Goal: Task Accomplishment & Management: Use online tool/utility

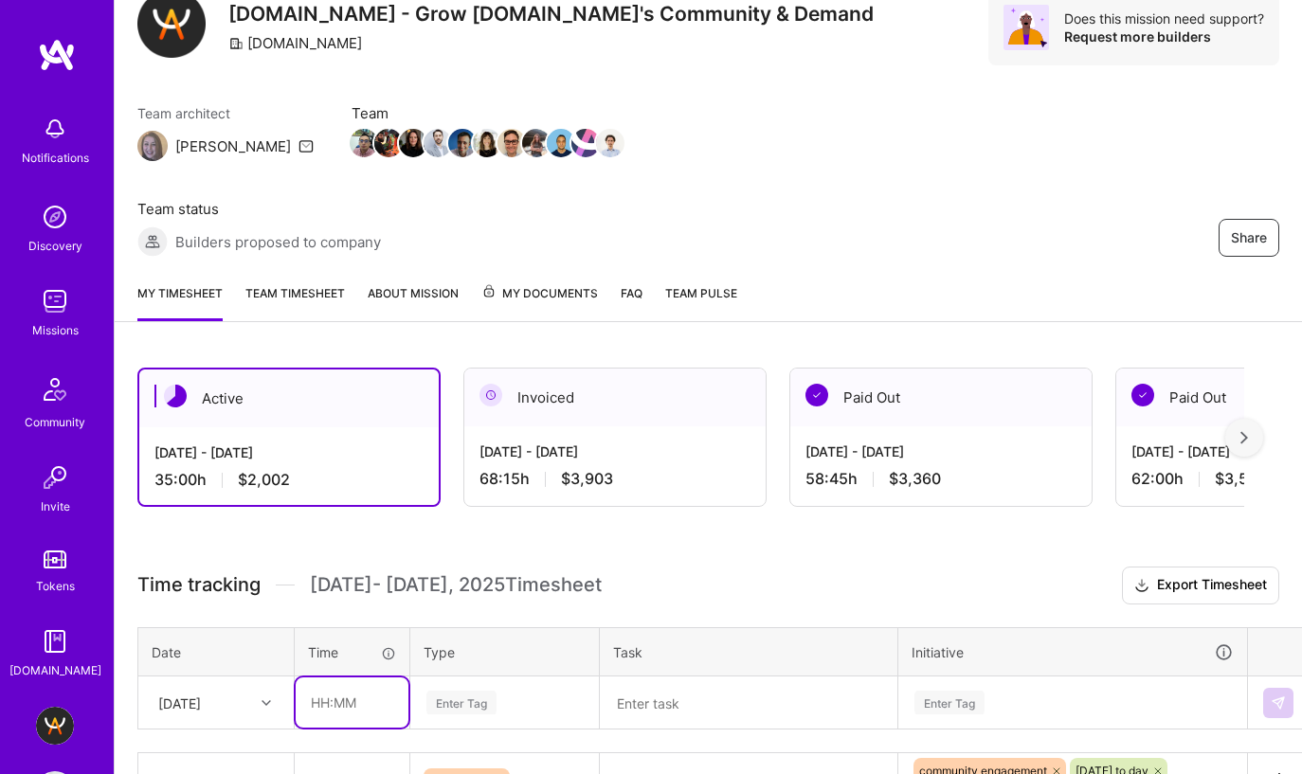
click at [313, 677] on input "text" at bounding box center [352, 702] width 113 height 50
type input "01:00"
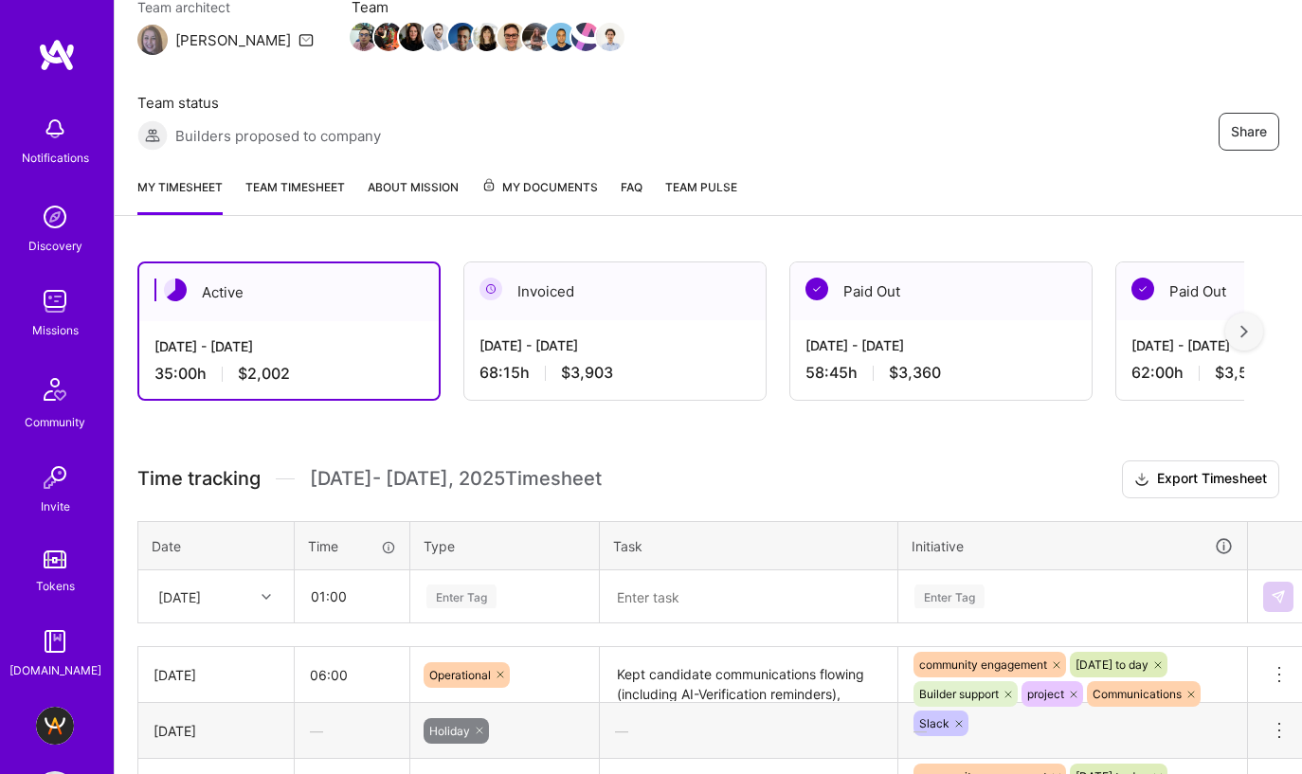
click at [481, 598] on div "Enter Tag" at bounding box center [504, 596] width 187 height 49
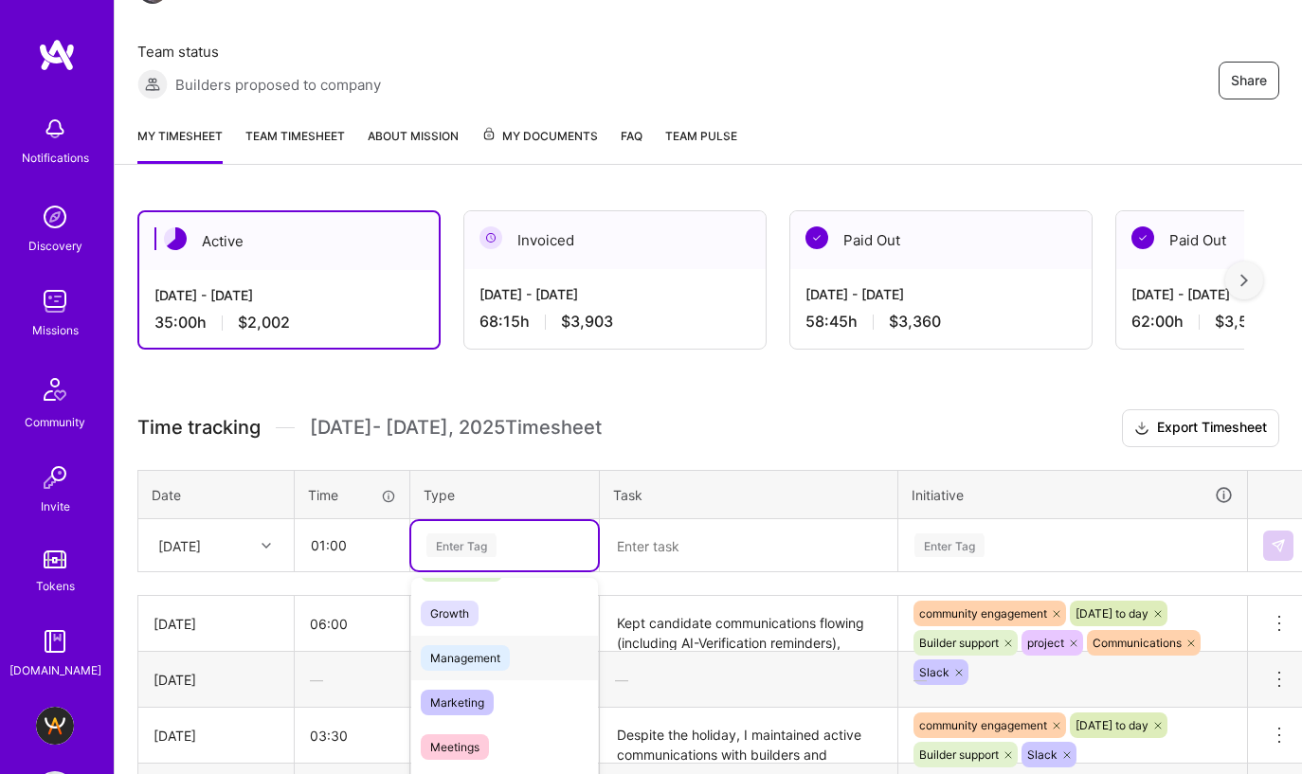
scroll to position [173, 0]
click at [480, 733] on span "Meetings" at bounding box center [455, 746] width 68 height 26
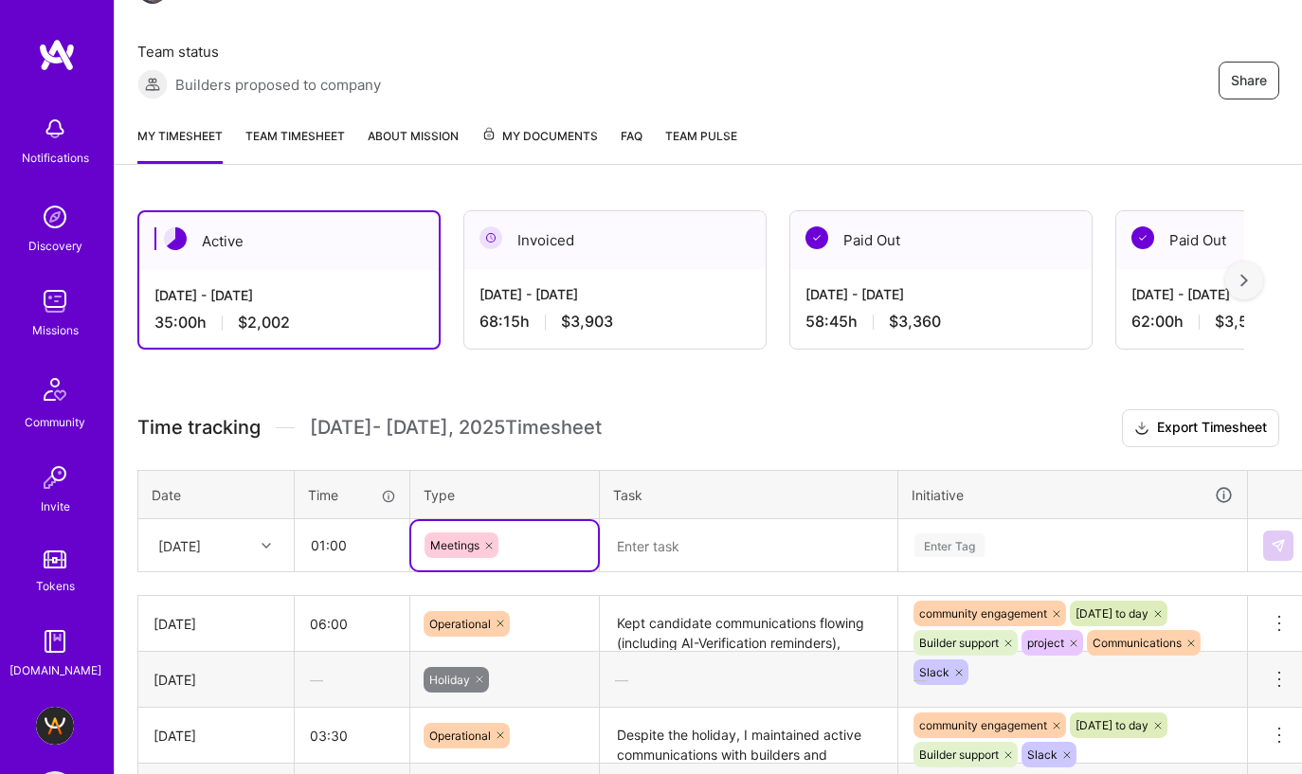
click at [722, 521] on textarea at bounding box center [749, 545] width 294 height 49
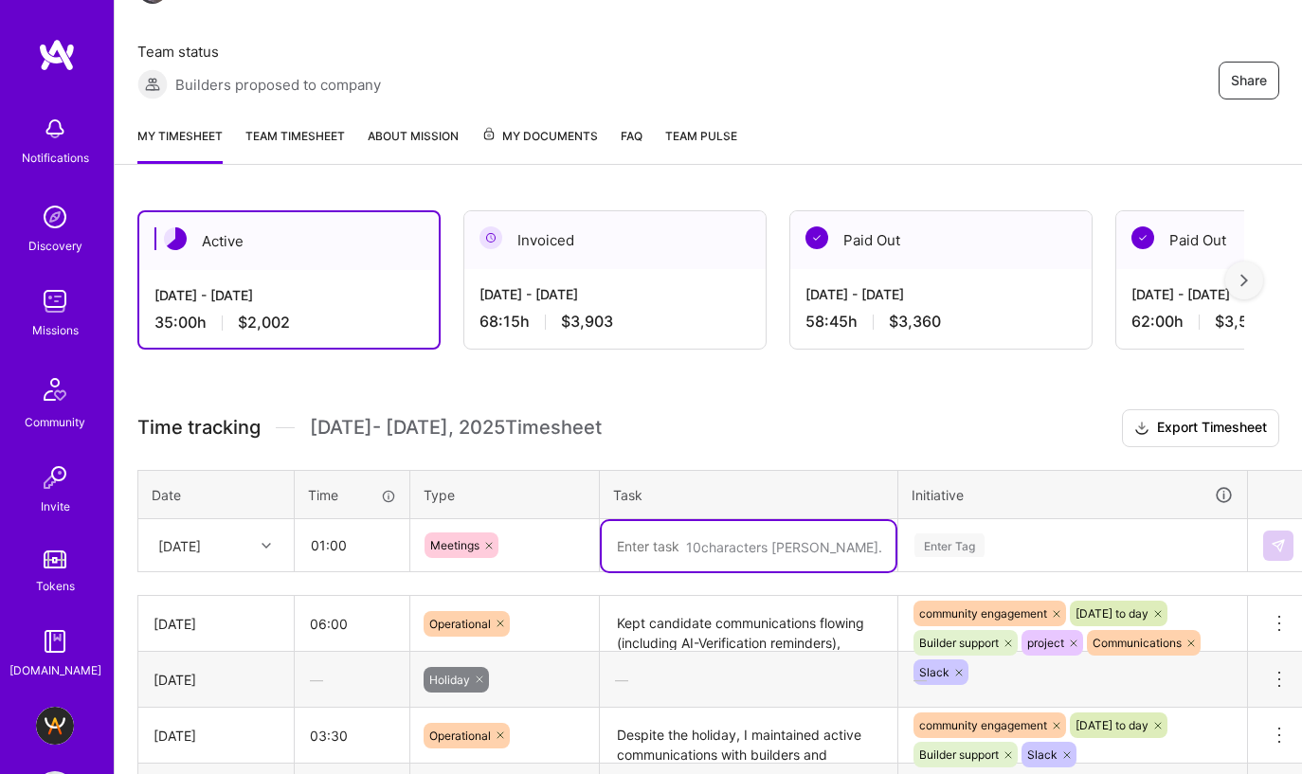
paste textarea "[DOMAIN_NAME] Kick-off & Spotlight"
type textarea "[DOMAIN_NAME] Kick-off & Spotlight"
click at [1001, 521] on div "Enter Tag" at bounding box center [1072, 545] width 347 height 49
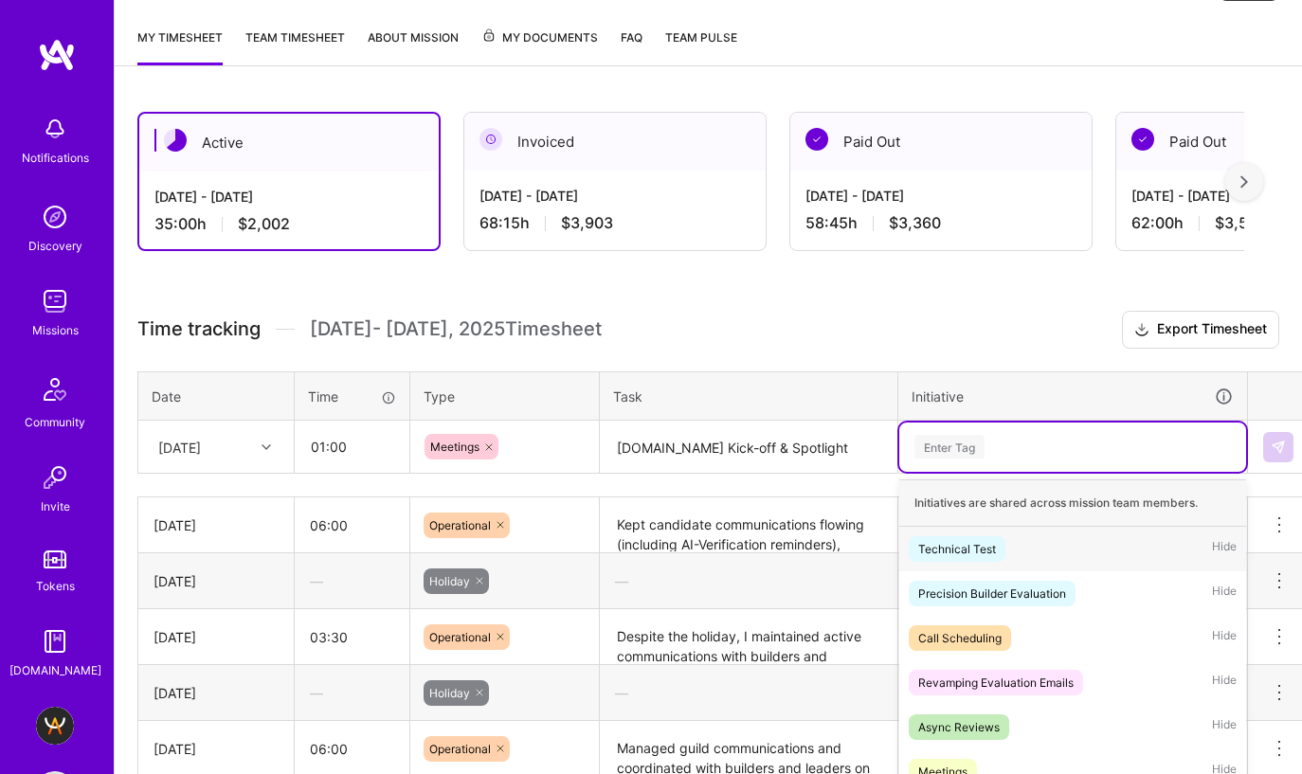
scroll to position [338, 0]
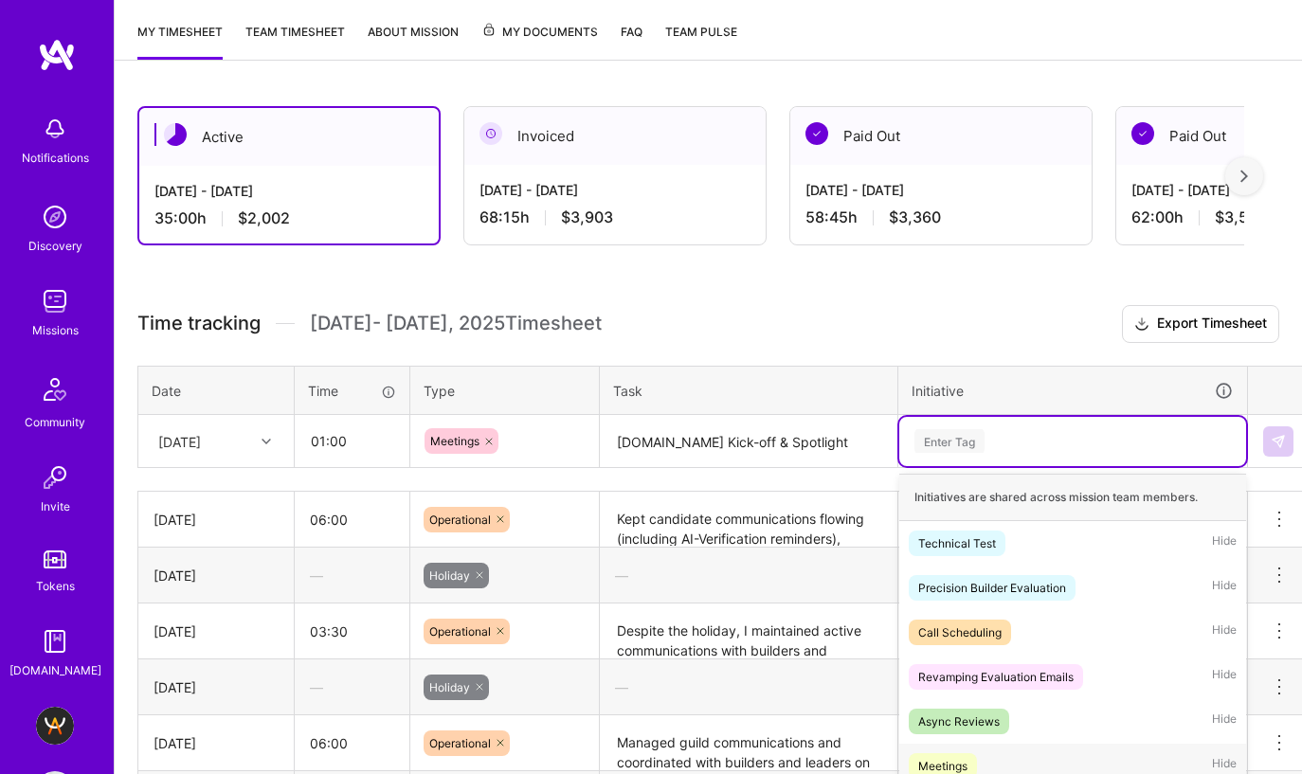
click at [956, 756] on div "Meetings" at bounding box center [942, 766] width 49 height 20
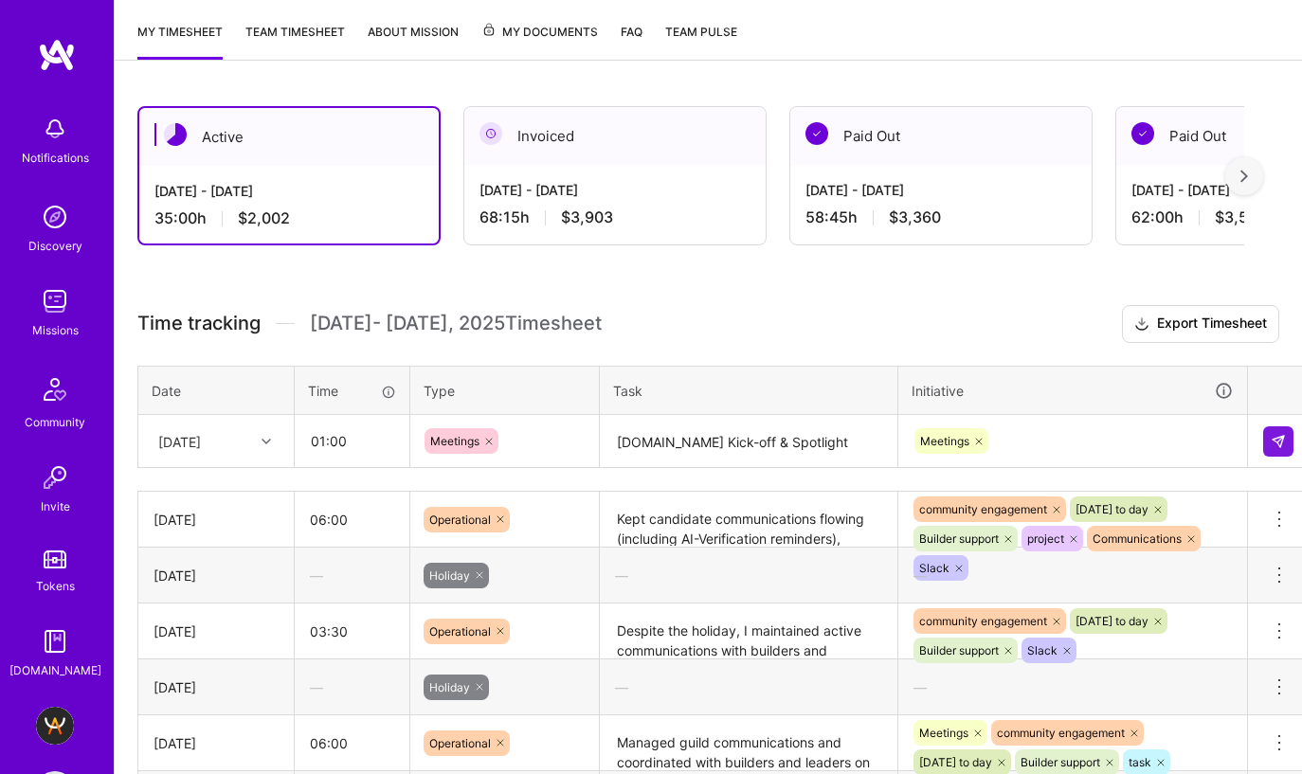
click at [999, 305] on h3 "Time tracking [DATE] - [DATE] Timesheet Export Timesheet" at bounding box center [708, 324] width 1142 height 38
click at [1275, 434] on img at bounding box center [1277, 441] width 15 height 15
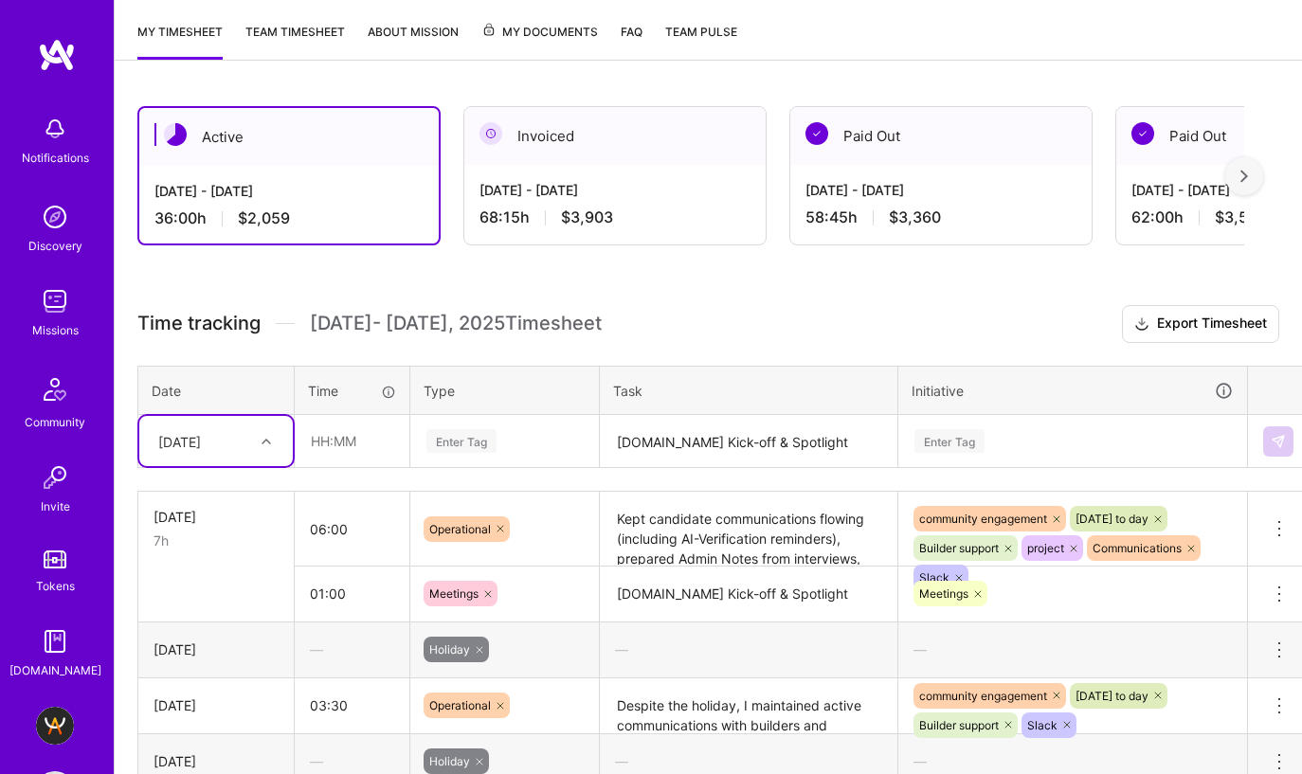
click at [728, 680] on textarea "Despite the holiday, I maintained active communications with builders and candi…" at bounding box center [749, 706] width 294 height 52
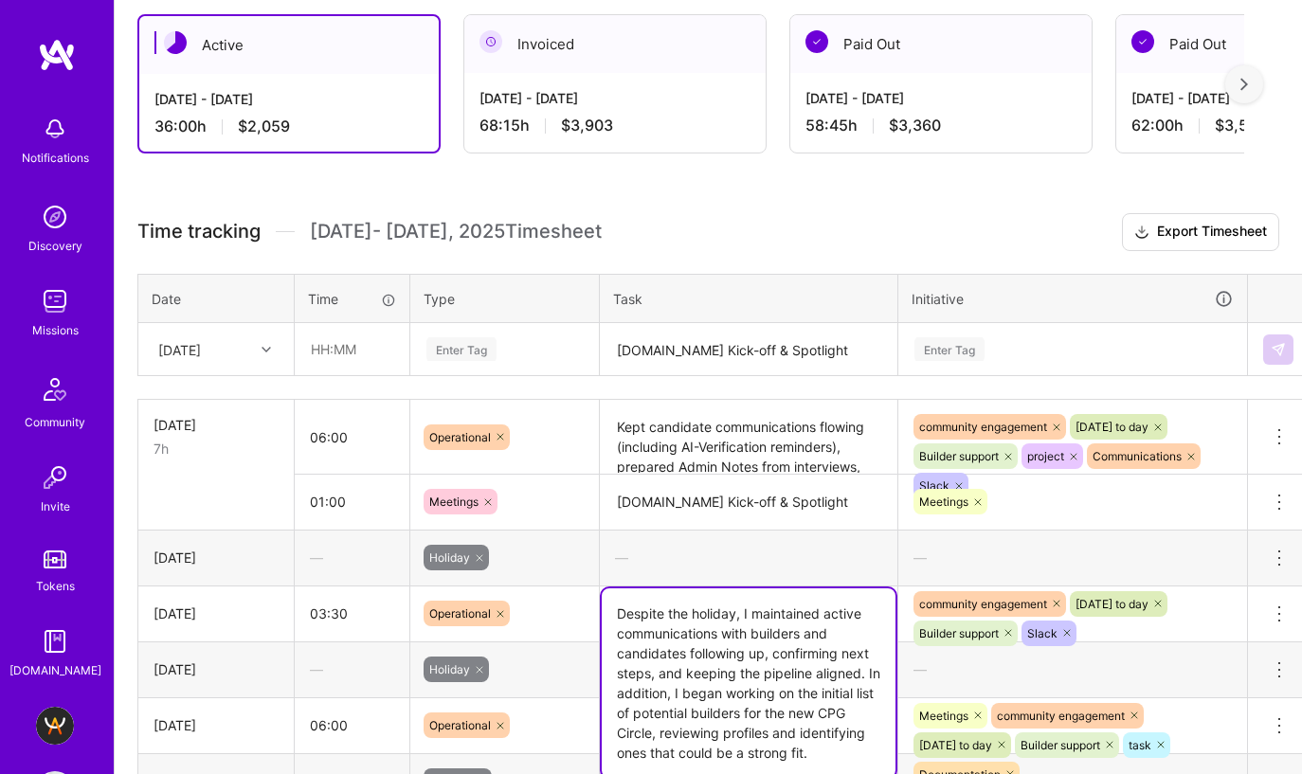
scroll to position [465, 0]
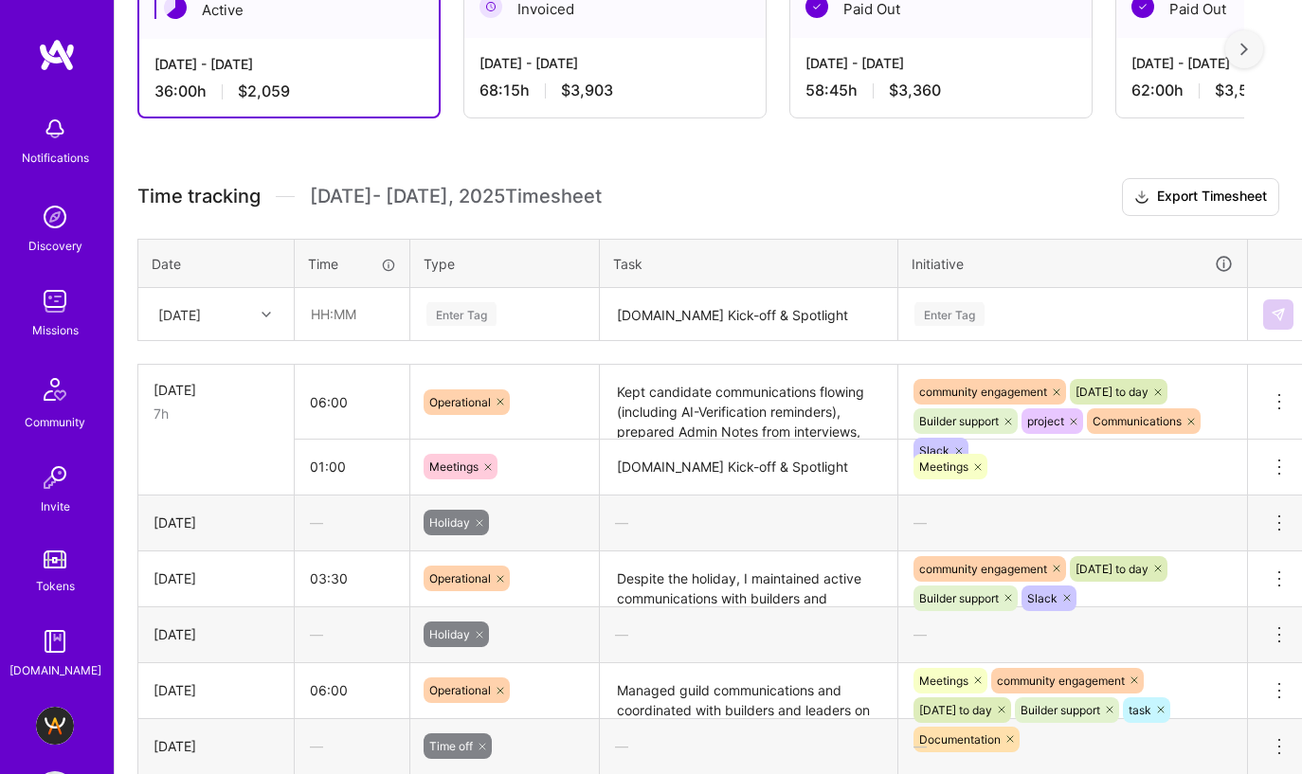
click at [207, 568] on div "[DATE]" at bounding box center [215, 578] width 125 height 20
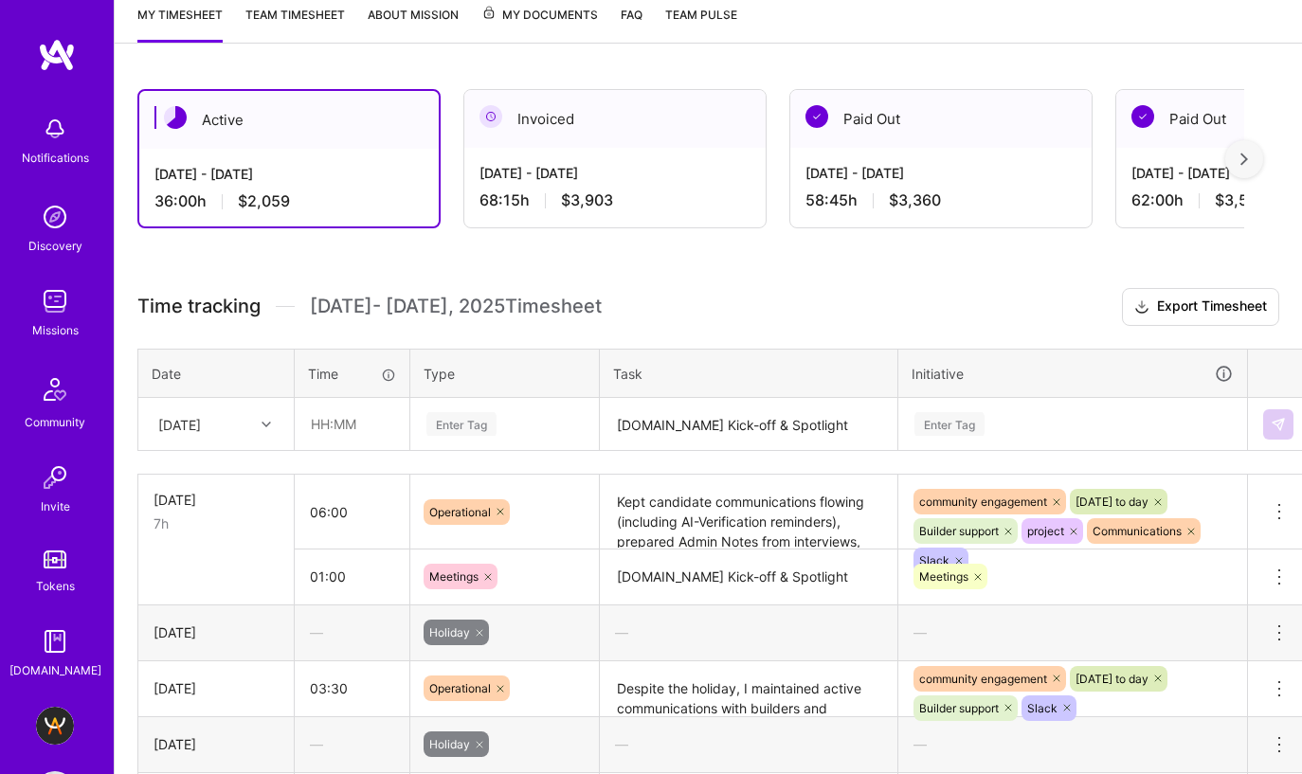
scroll to position [324, 0]
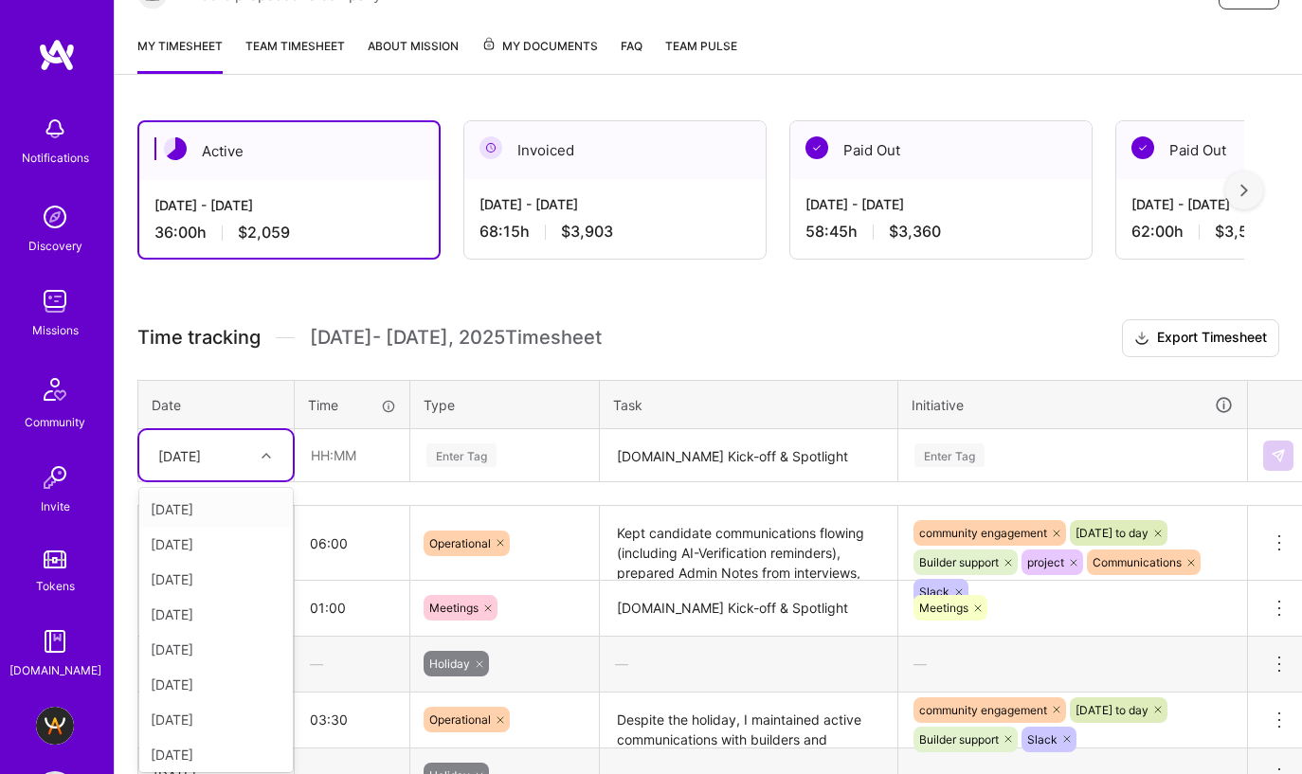
click at [201, 445] on div "[DATE]" at bounding box center [179, 455] width 43 height 20
click at [198, 698] on div "[DATE]" at bounding box center [215, 715] width 153 height 35
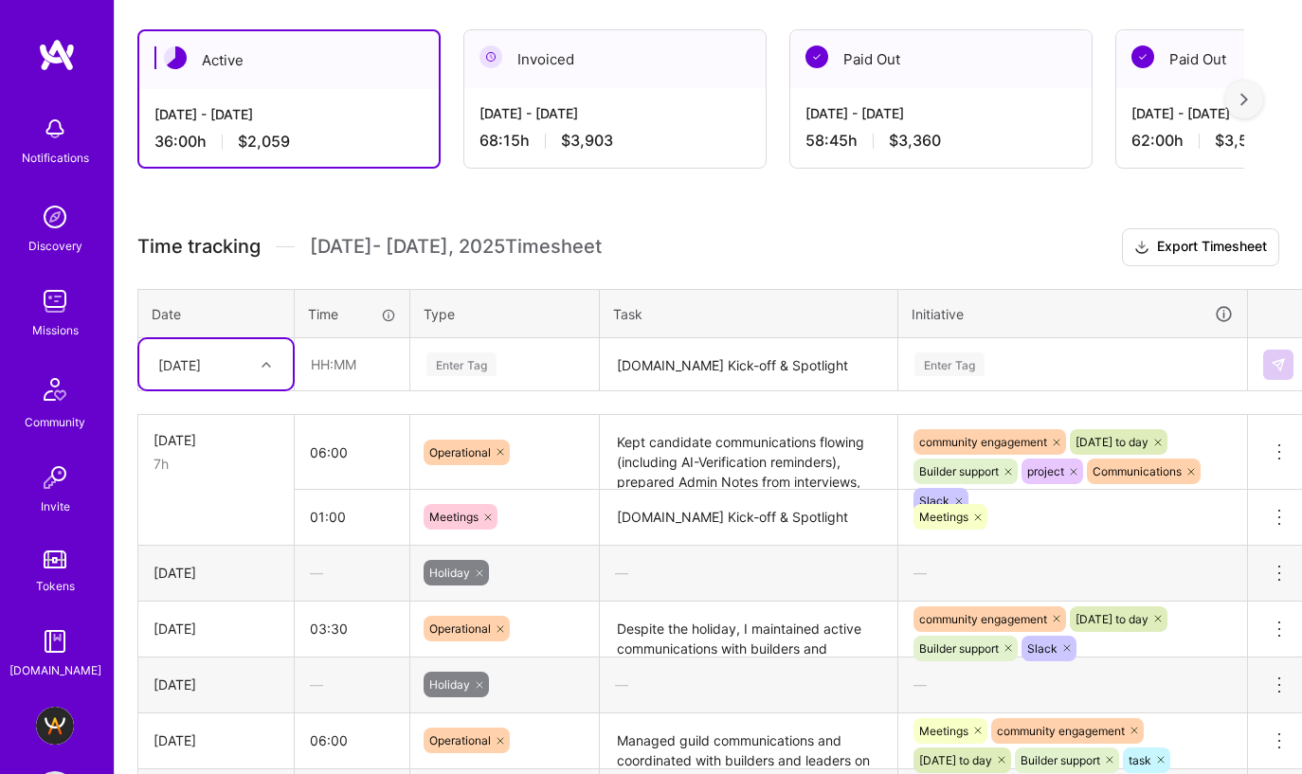
scroll to position [425, 0]
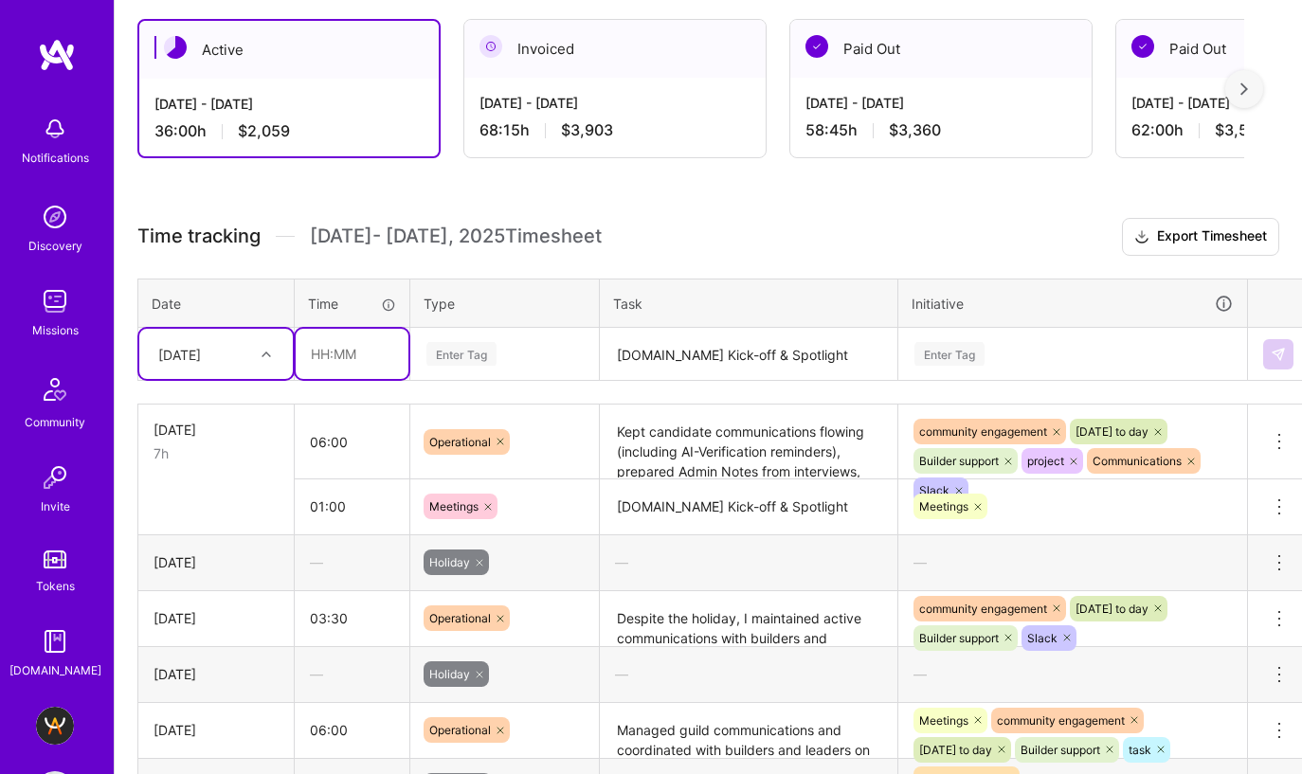
click at [319, 329] on input "text" at bounding box center [352, 354] width 113 height 50
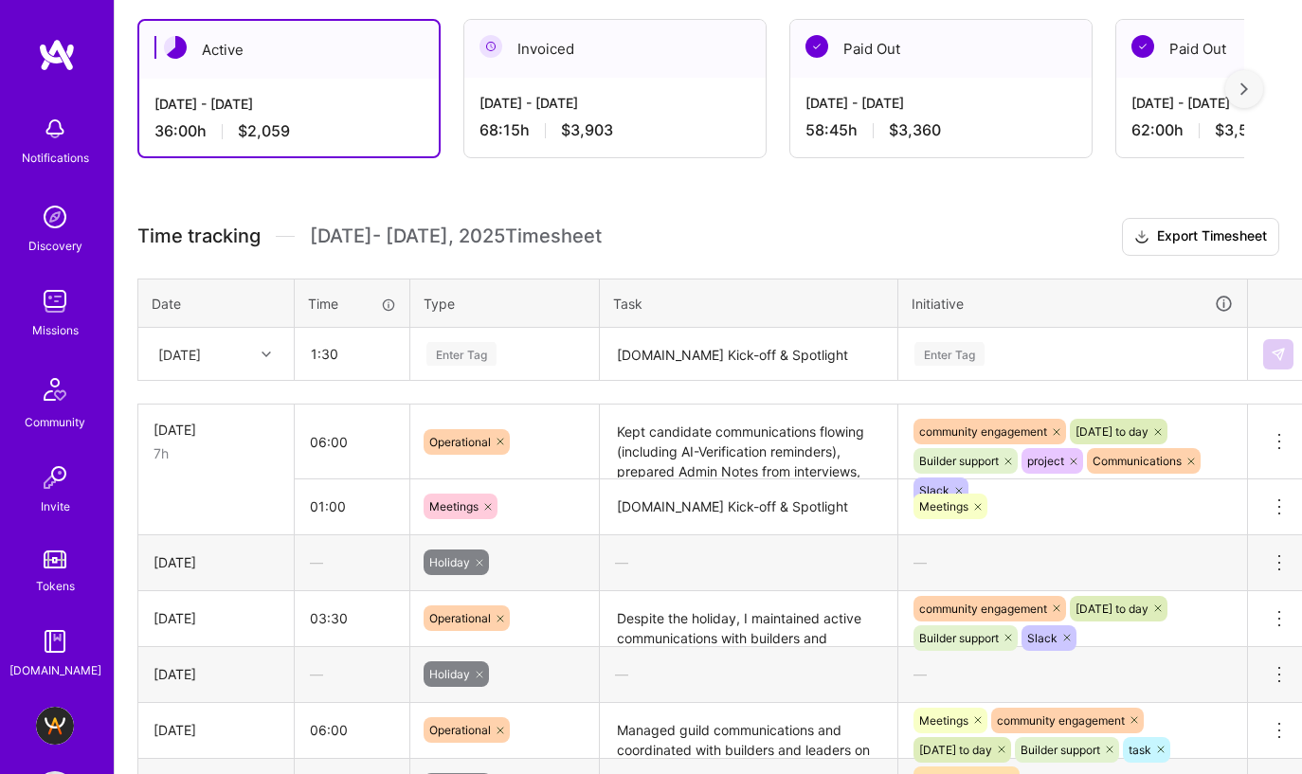
type input "01:30"
click at [479, 339] on div "Enter Tag" at bounding box center [461, 353] width 70 height 29
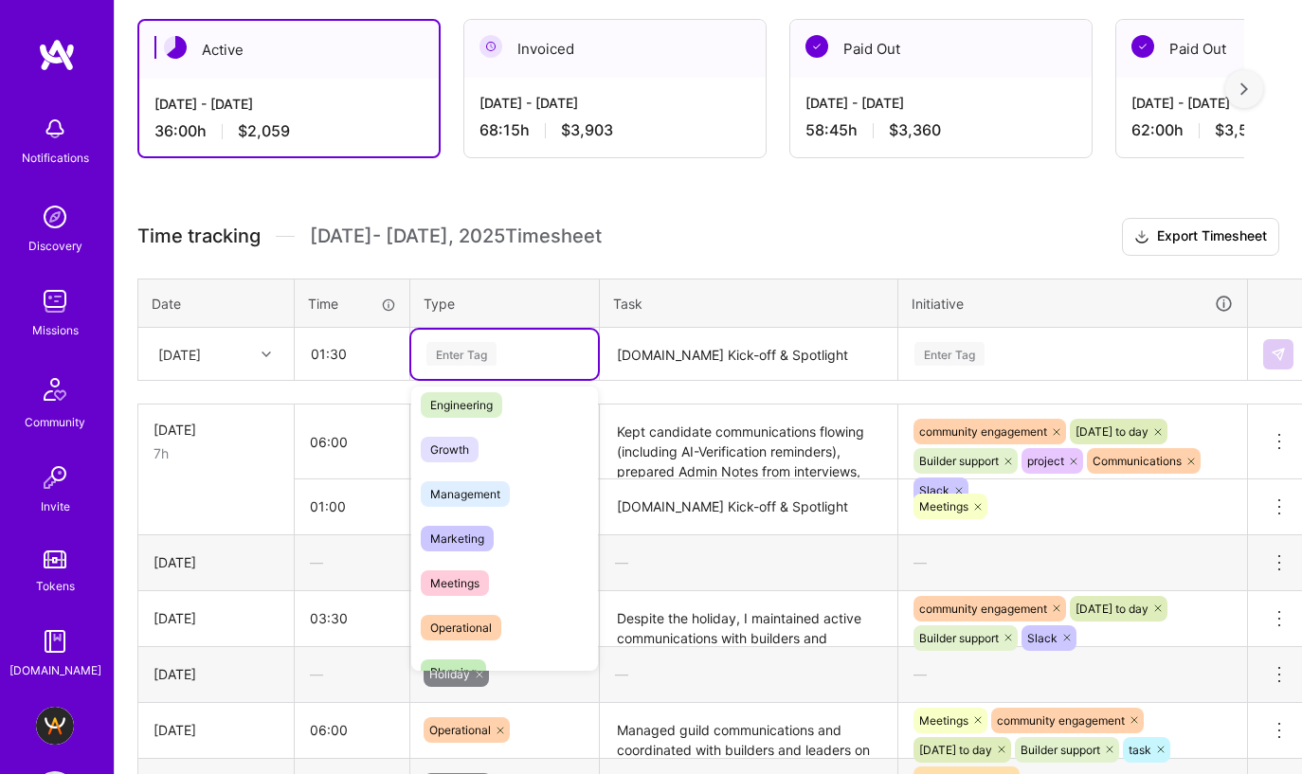
scroll to position [148, 0]
click at [471, 603] on div "Operational" at bounding box center [504, 625] width 187 height 45
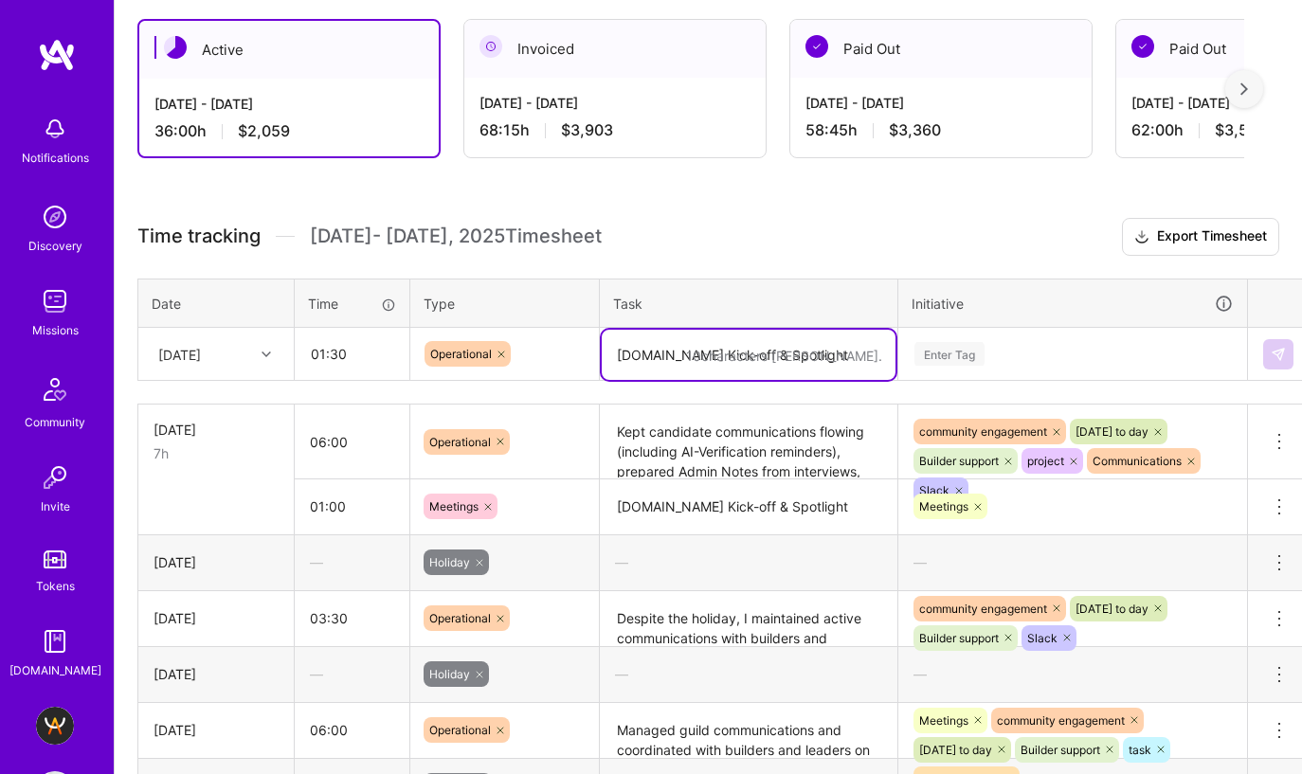
click at [669, 330] on textarea "[DOMAIN_NAME] Kick-off & Spotlight" at bounding box center [749, 355] width 294 height 50
paste textarea "Rippling"
click at [1022, 342] on div "Enter Tag" at bounding box center [1072, 354] width 320 height 24
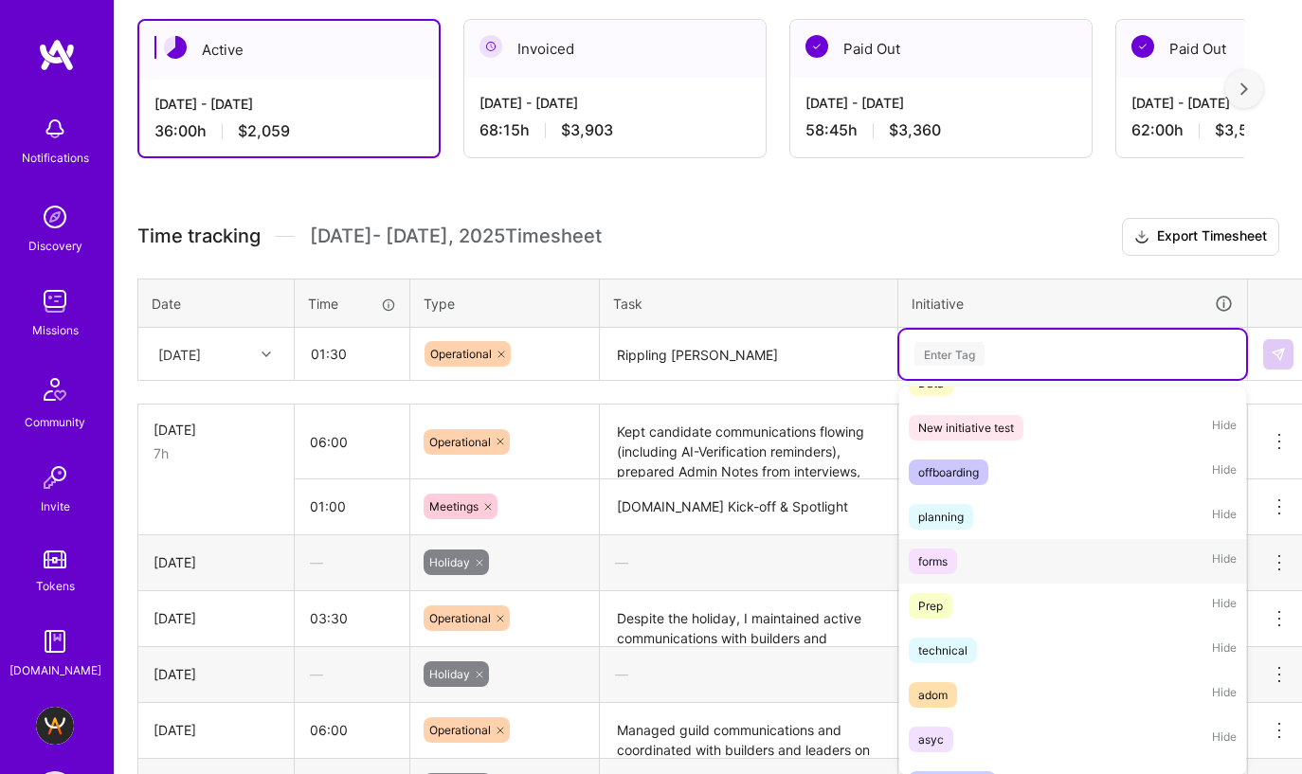
scroll to position [2212, 0]
click at [1035, 582] on div "Prep Hide" at bounding box center [1072, 604] width 347 height 45
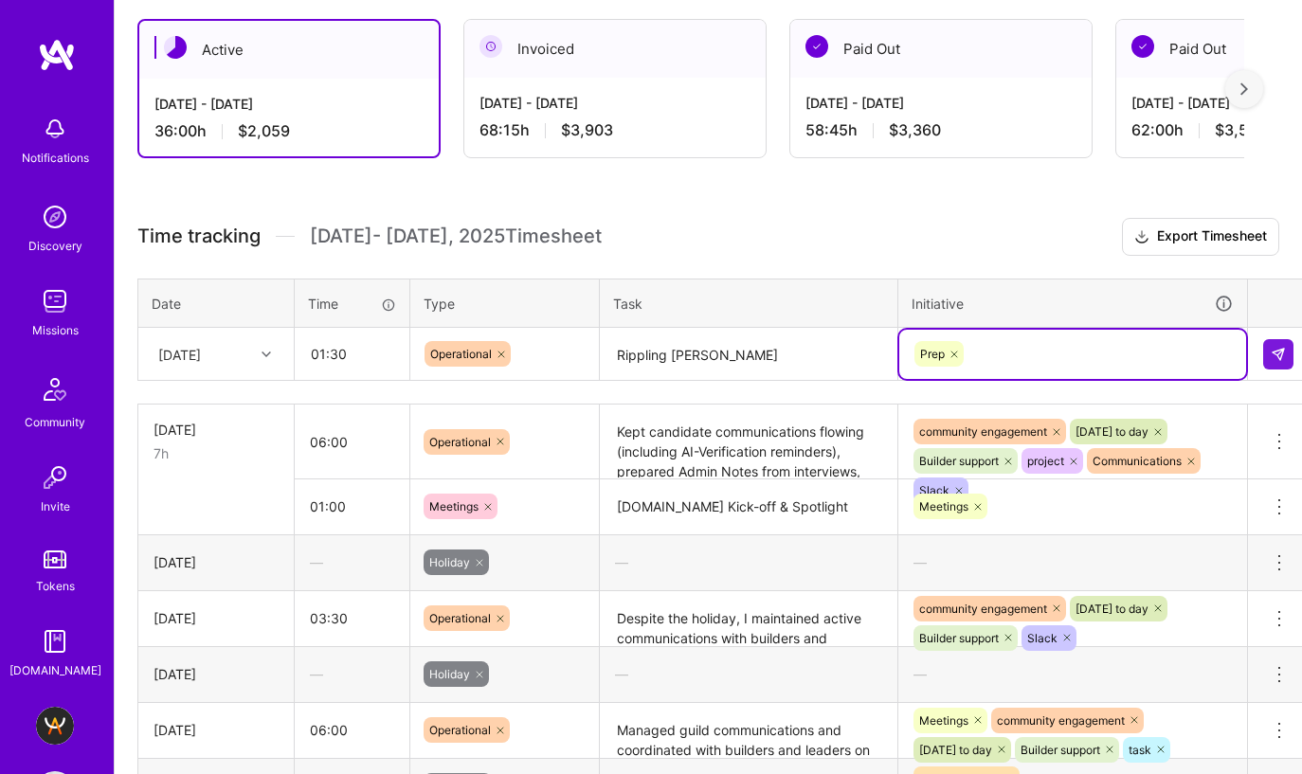
click at [687, 330] on textarea "Rippling pross" at bounding box center [749, 355] width 294 height 50
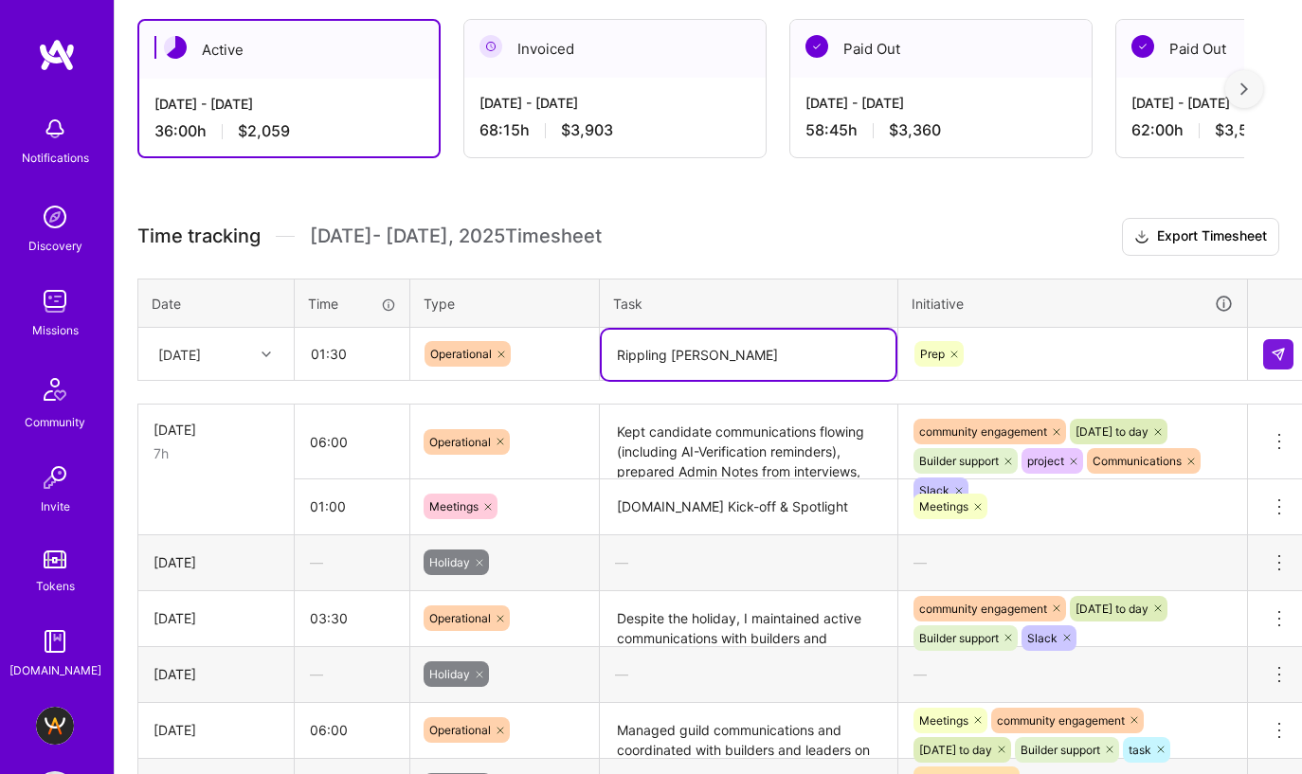
click at [684, 330] on textarea "Rippling pross" at bounding box center [749, 355] width 294 height 50
type textarea "Rippling"
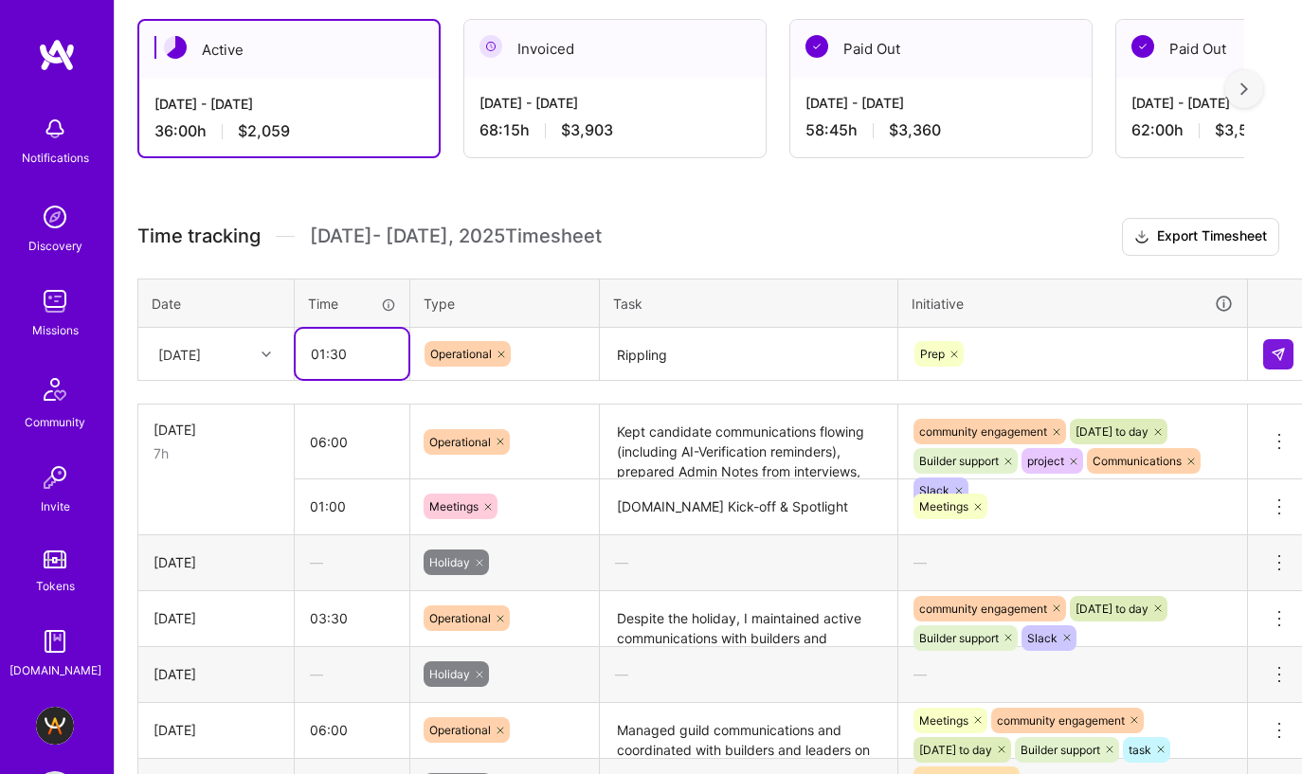
drag, startPoint x: 328, startPoint y: 258, endPoint x: 345, endPoint y: 258, distance: 17.1
click at [345, 329] on input "01:30" at bounding box center [352, 354] width 113 height 50
click at [685, 330] on textarea "Rippling" at bounding box center [749, 355] width 294 height 50
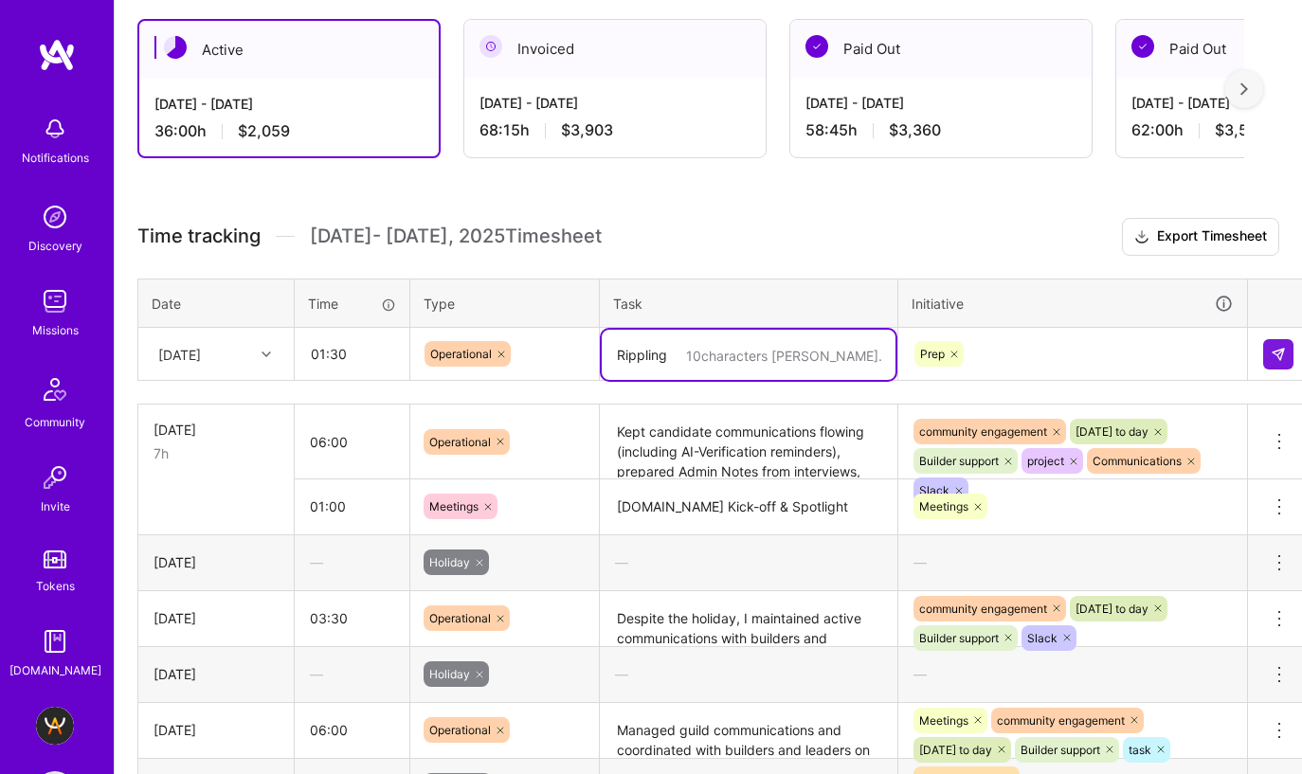
click at [685, 330] on textarea "Rippling" at bounding box center [749, 355] width 294 height 50
click at [954, 349] on icon at bounding box center [953, 354] width 11 height 11
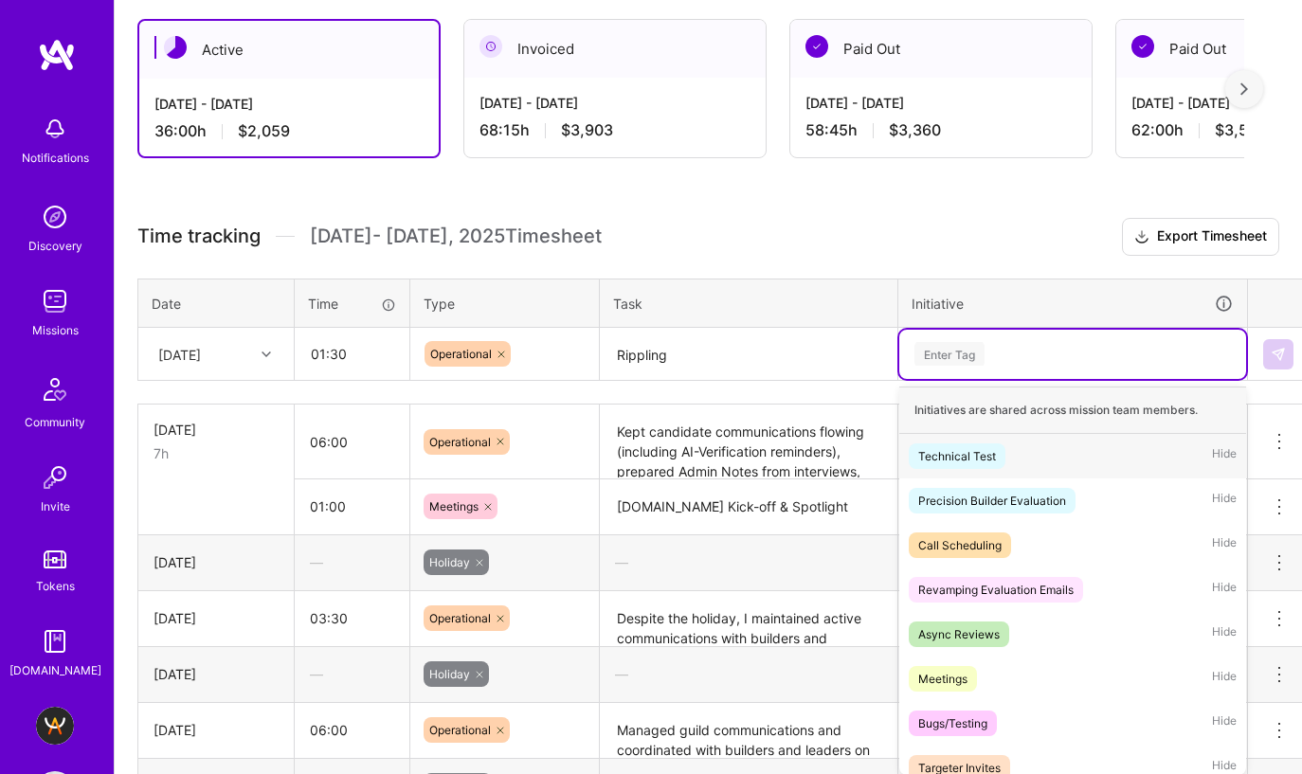
click at [502, 351] on icon at bounding box center [501, 354] width 6 height 6
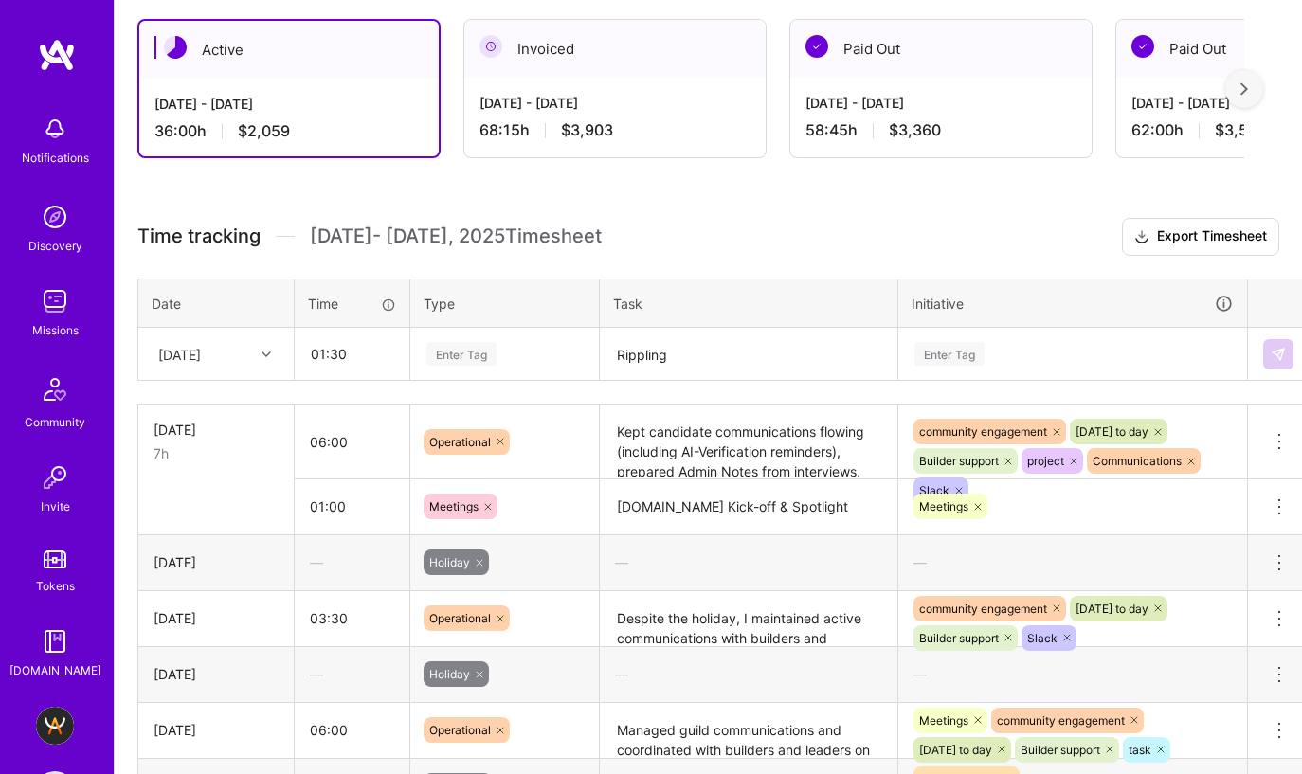
click at [527, 225] on span "Sep 16 - Sep 30 , 2025 Timesheet" at bounding box center [456, 237] width 292 height 24
click at [325, 593] on input "03:30" at bounding box center [352, 618] width 115 height 50
type input "04:30"
click at [716, 593] on textarea "Despite the holiday, I maintained active communications with builders and candi…" at bounding box center [749, 619] width 294 height 52
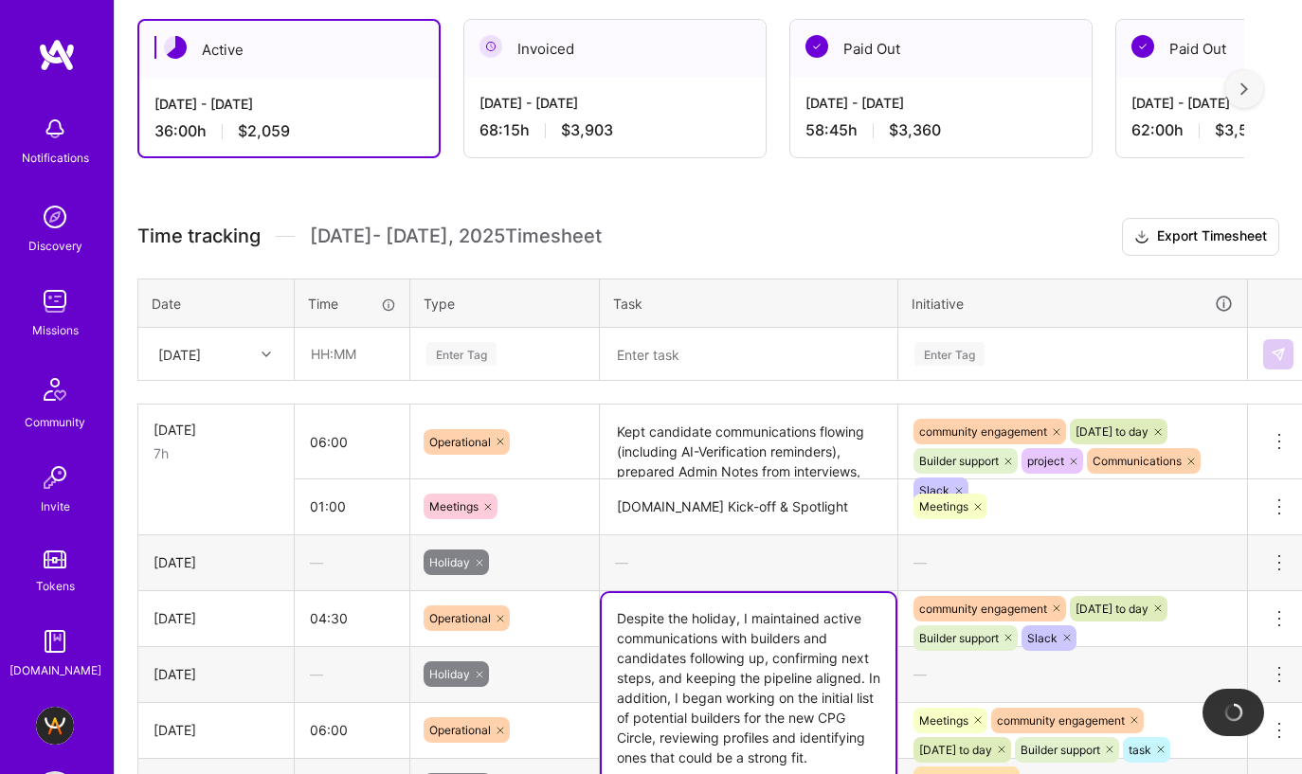
click at [843, 662] on textarea "Despite the holiday, I maintained active communications with builders and candi…" at bounding box center [749, 687] width 294 height 189
paste textarea "Rippling"
click at [642, 682] on textarea "Despite the holiday, I maintained active communications with builders and candi…" at bounding box center [749, 697] width 294 height 209
drag, startPoint x: 639, startPoint y: 687, endPoint x: 639, endPoint y: 761, distance: 73.9
click at [639, 688] on textarea "Despite the holiday, I maintained active communications with builders and candi…" at bounding box center [749, 697] width 294 height 209
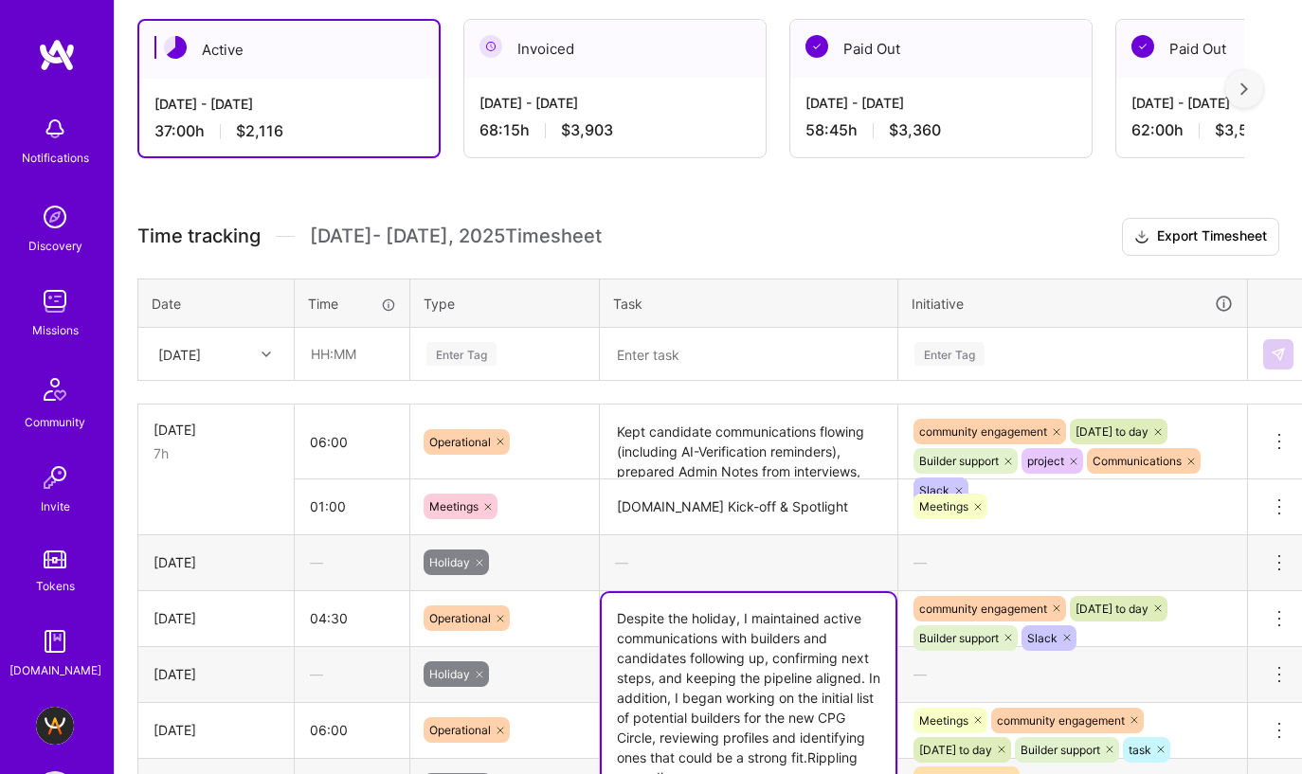
click at [643, 679] on textarea "Despite the holiday, I maintained active communications with builders and candi…" at bounding box center [749, 697] width 294 height 209
click at [705, 670] on textarea "Despite the holiday, I maintained active communications with builders and candi…" at bounding box center [749, 697] width 294 height 209
drag, startPoint x: 811, startPoint y: 662, endPoint x: 866, endPoint y: 683, distance: 58.8
click at [866, 683] on textarea "Despite the holiday, I maintained active communications with builders and candi…" at bounding box center [749, 697] width 294 height 209
type textarea "Despite the holiday, I maintained active communications with builders and candi…"
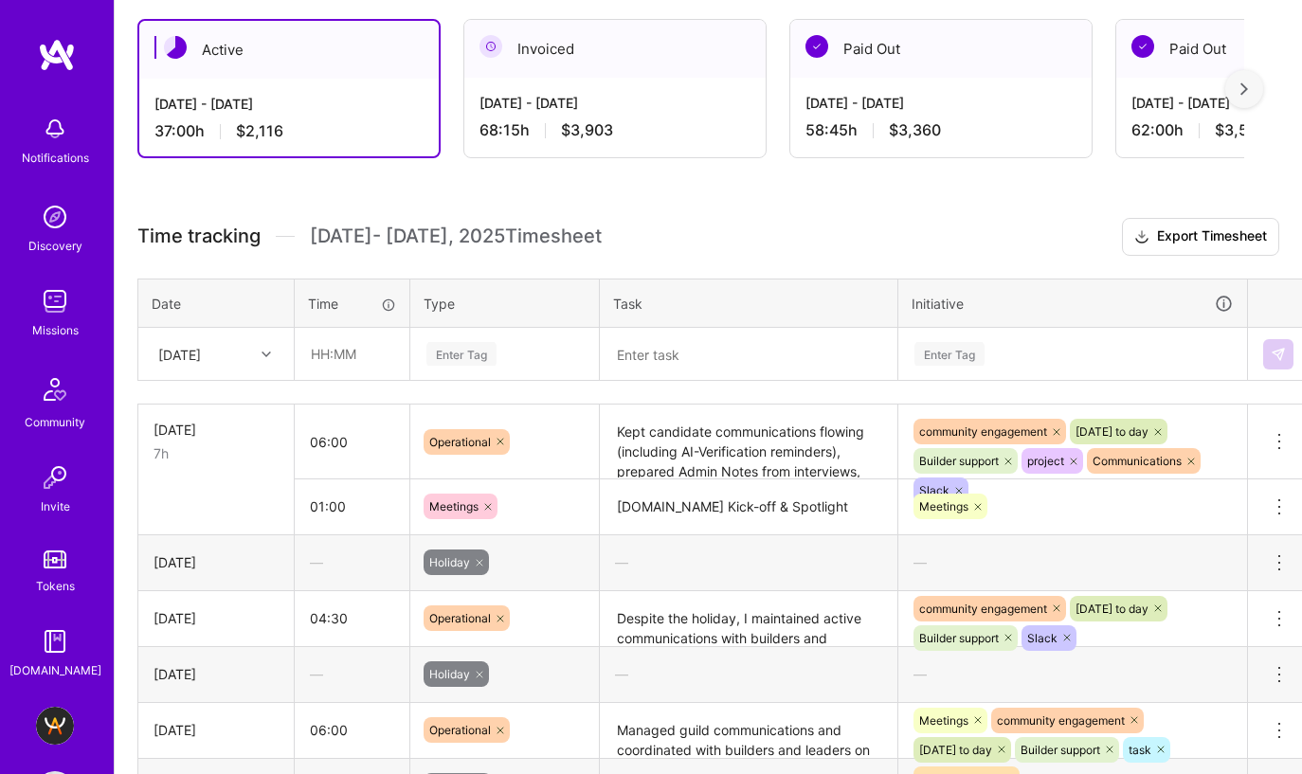
click at [852, 537] on div "—" at bounding box center [748, 562] width 297 height 50
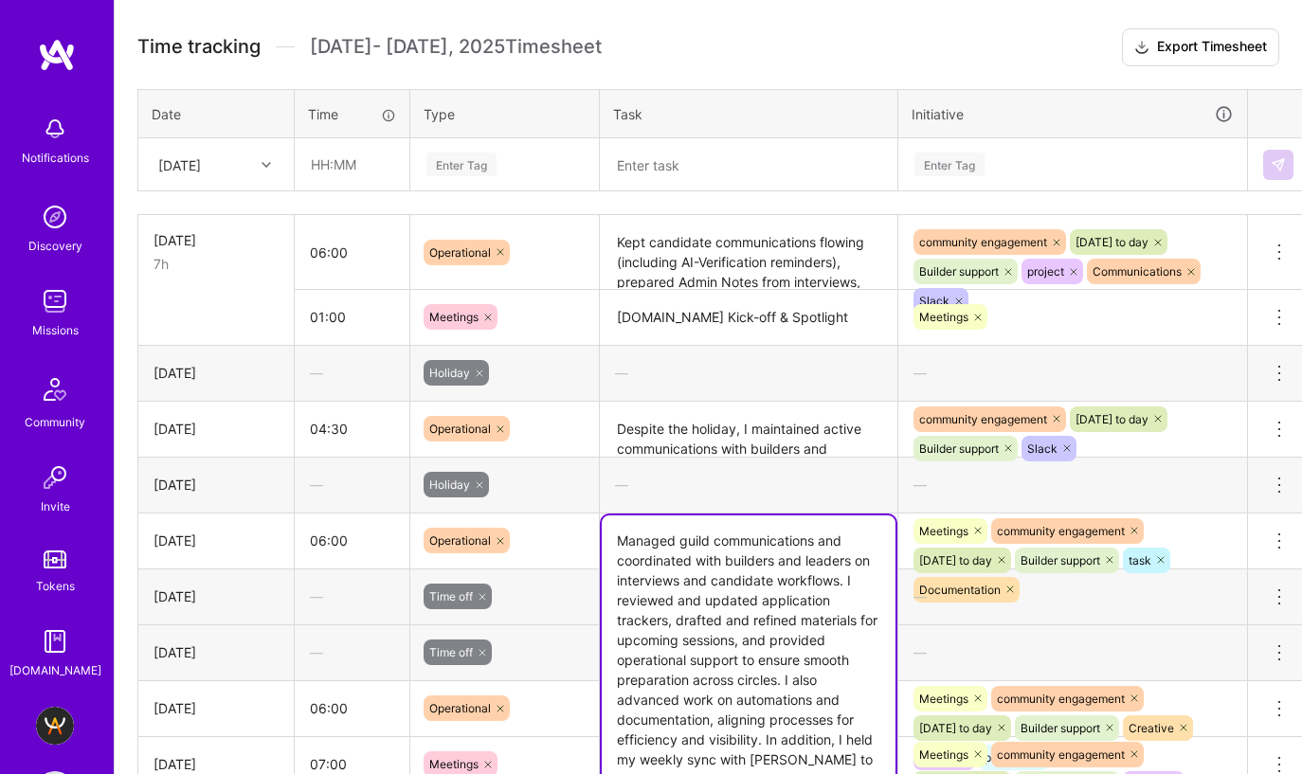
scroll to position [641, 0]
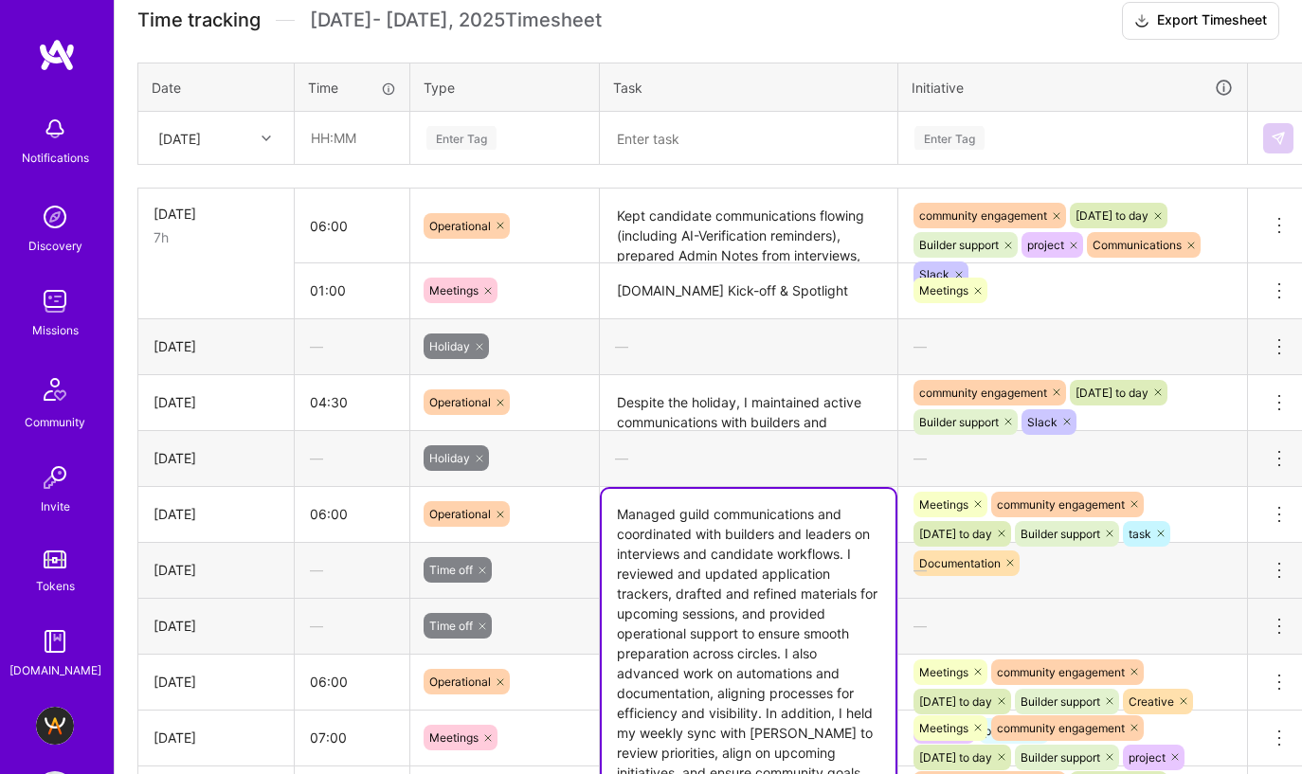
click at [701, 691] on textarea "Managed guild communications and coordinated with builders and leaders on inter…" at bounding box center [749, 663] width 294 height 349
paste textarea "Rippling onboarding"
type textarea "Managed guild communications and coordinated with builders and leaders on inter…"
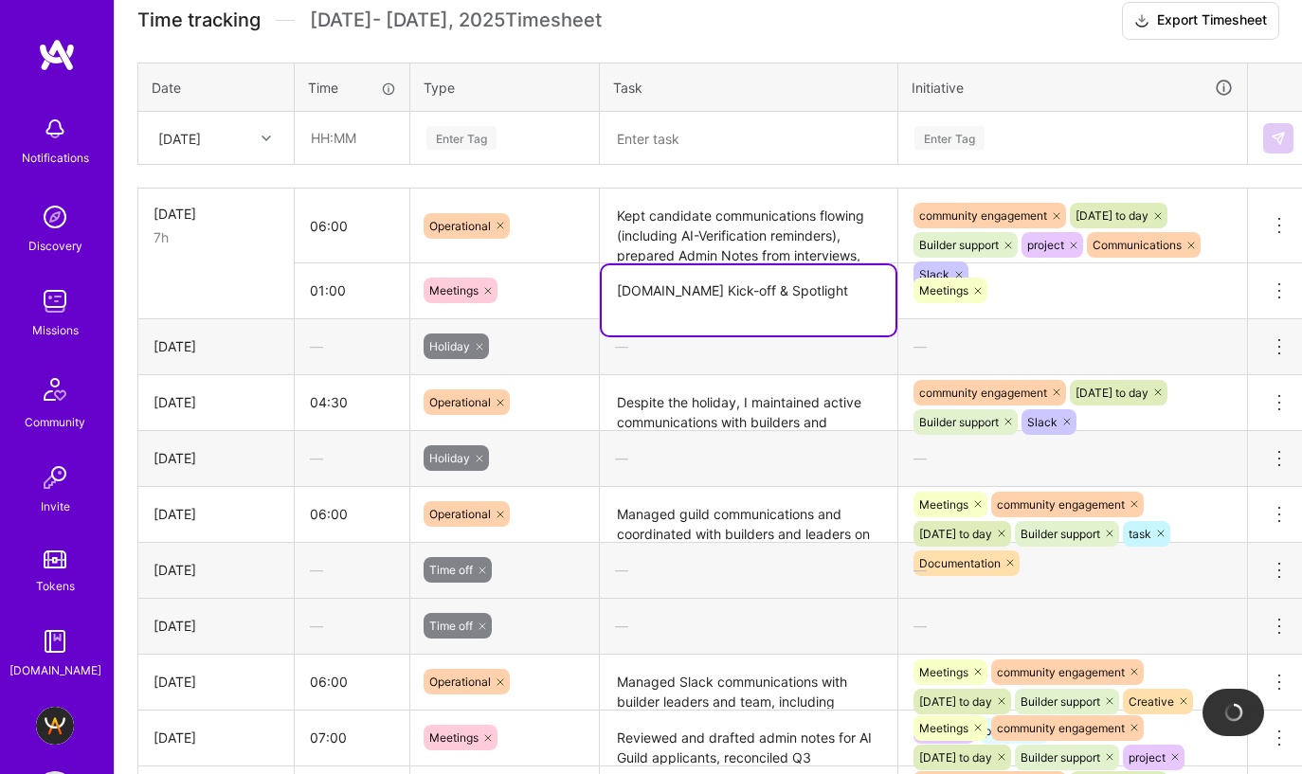
click at [769, 265] on textarea "[DOMAIN_NAME] Kick-off & Spotlight" at bounding box center [749, 300] width 294 height 70
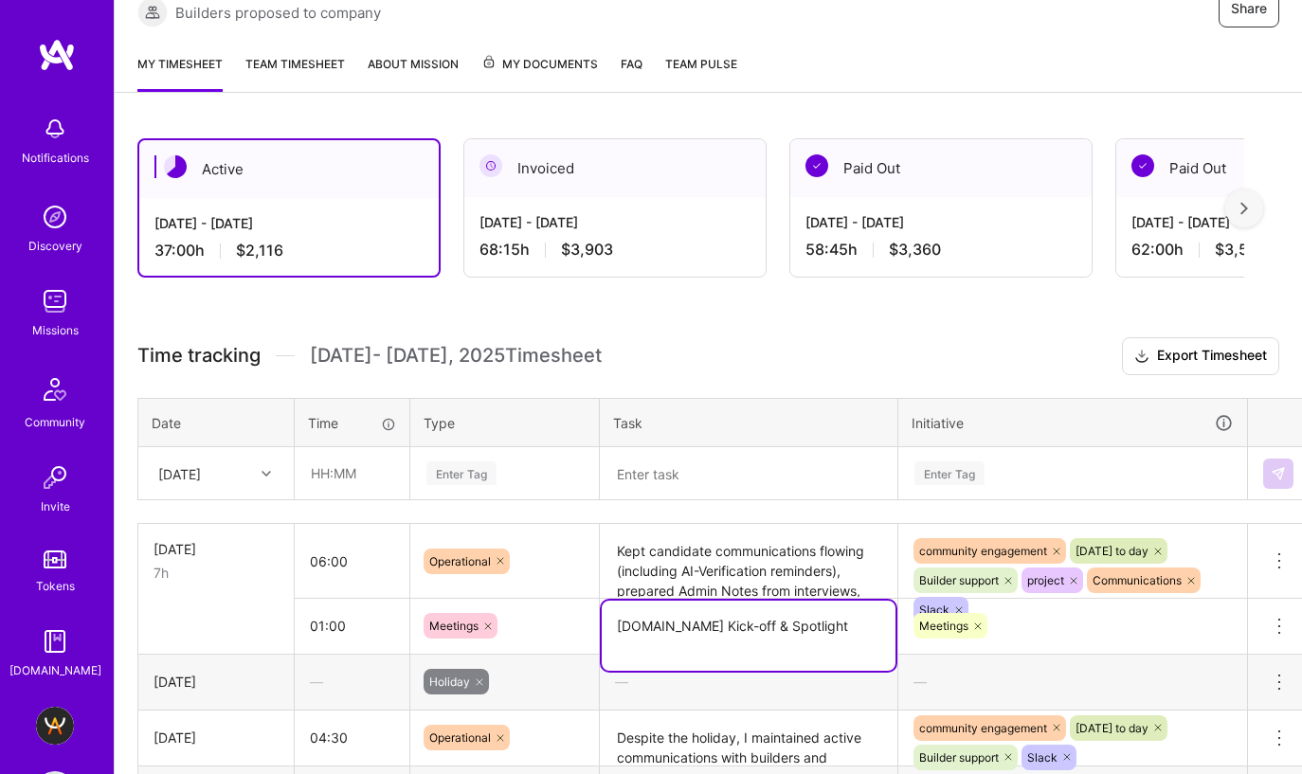
scroll to position [331, 0]
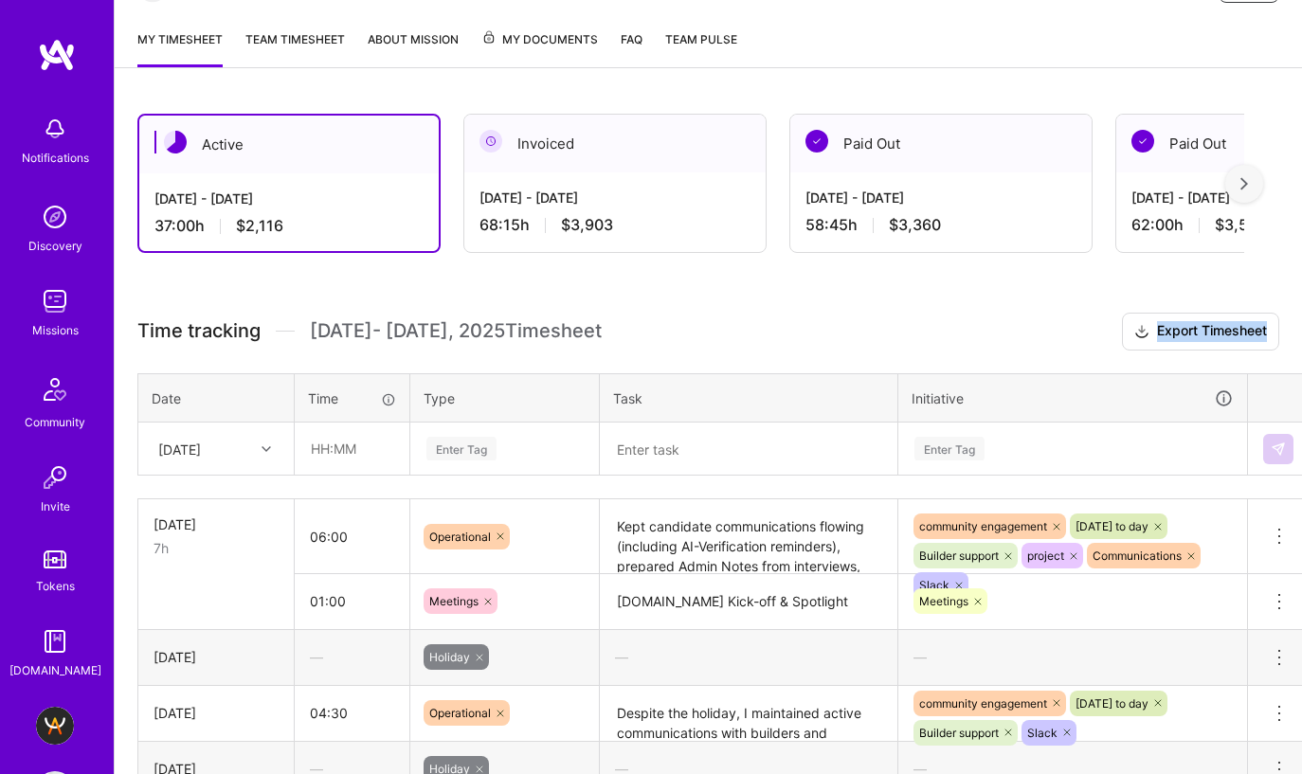
click at [879, 313] on h3 "Time tracking [DATE] - [DATE] Timesheet Export Timesheet" at bounding box center [708, 332] width 1142 height 38
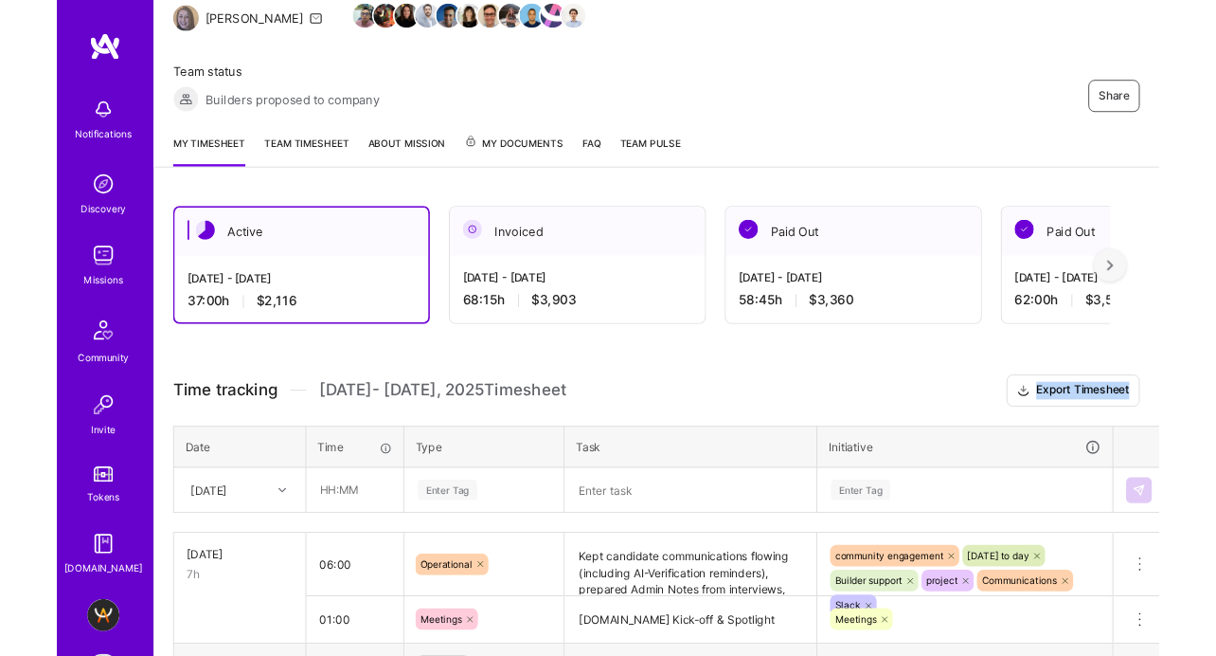
scroll to position [188, 0]
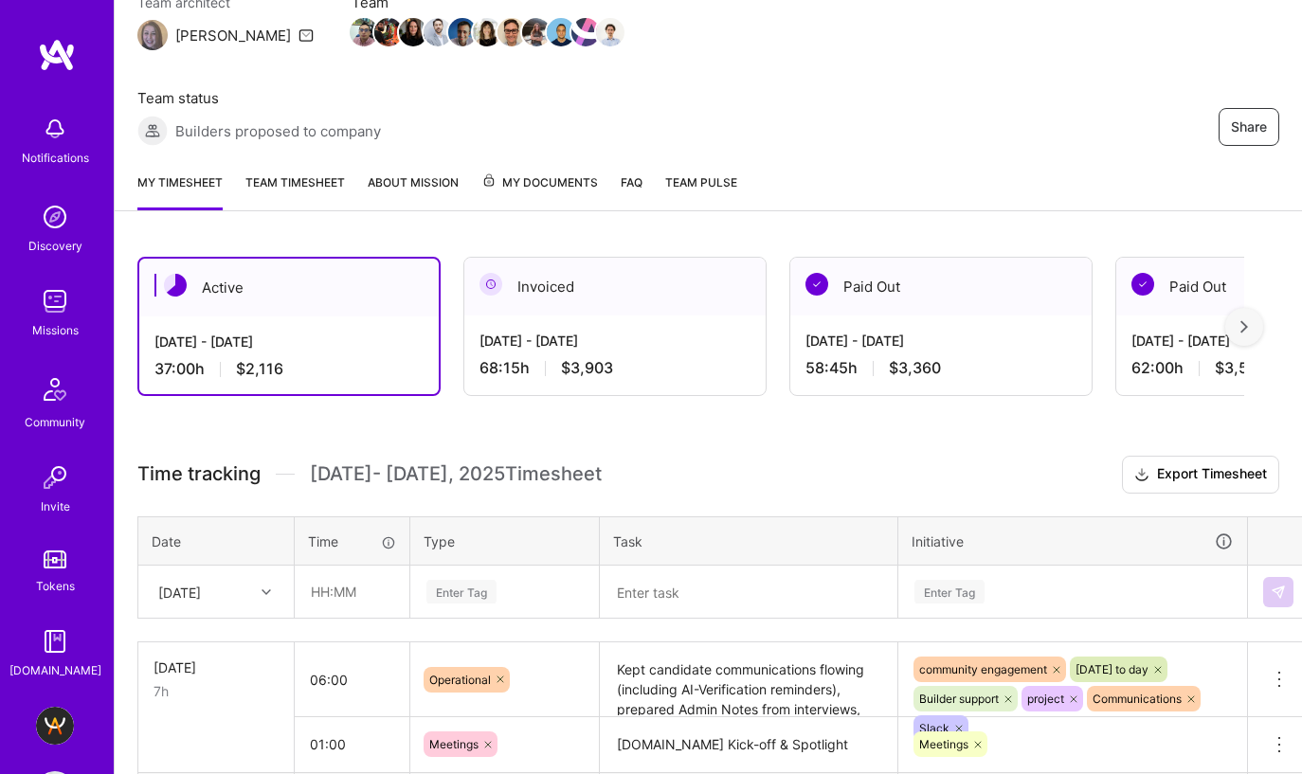
click at [606, 258] on div "Invoiced" at bounding box center [614, 287] width 301 height 58
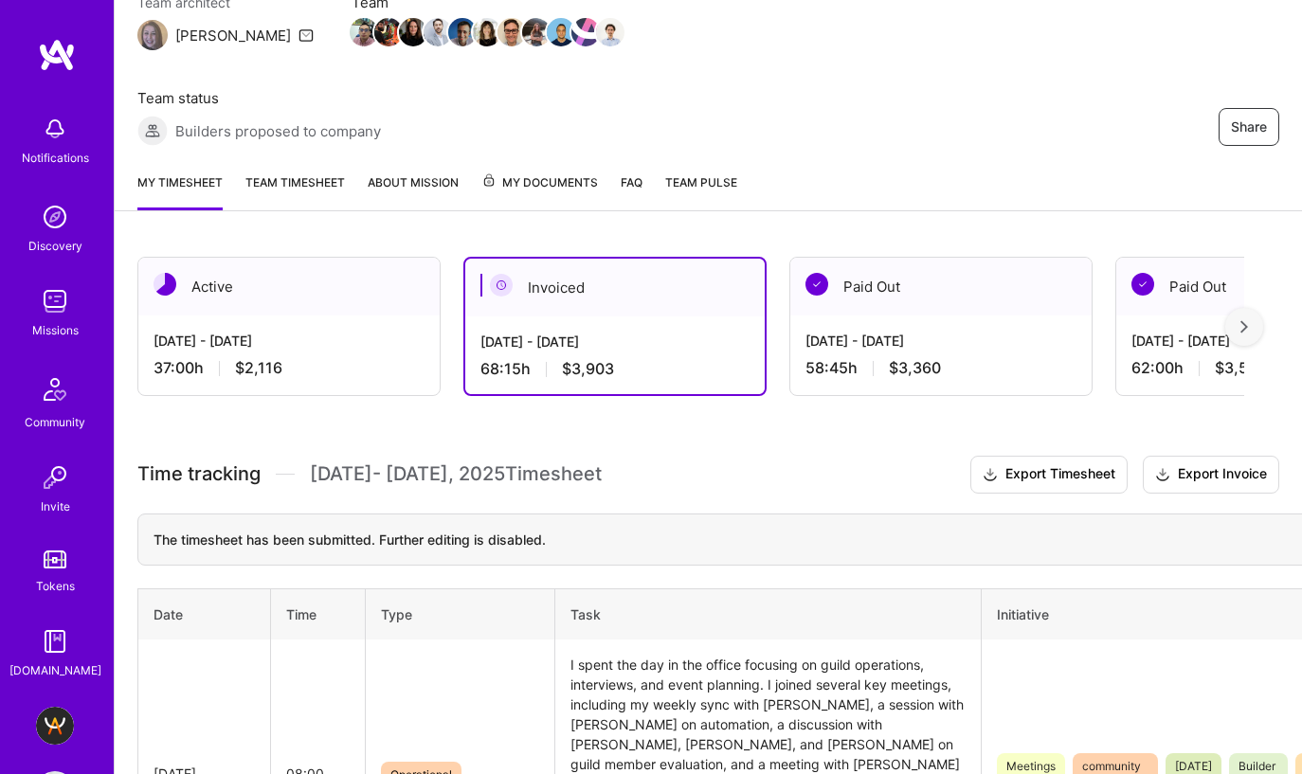
click at [292, 331] on div "[DATE] - [DATE]" at bounding box center [288, 341] width 271 height 20
